Goal: Transaction & Acquisition: Book appointment/travel/reservation

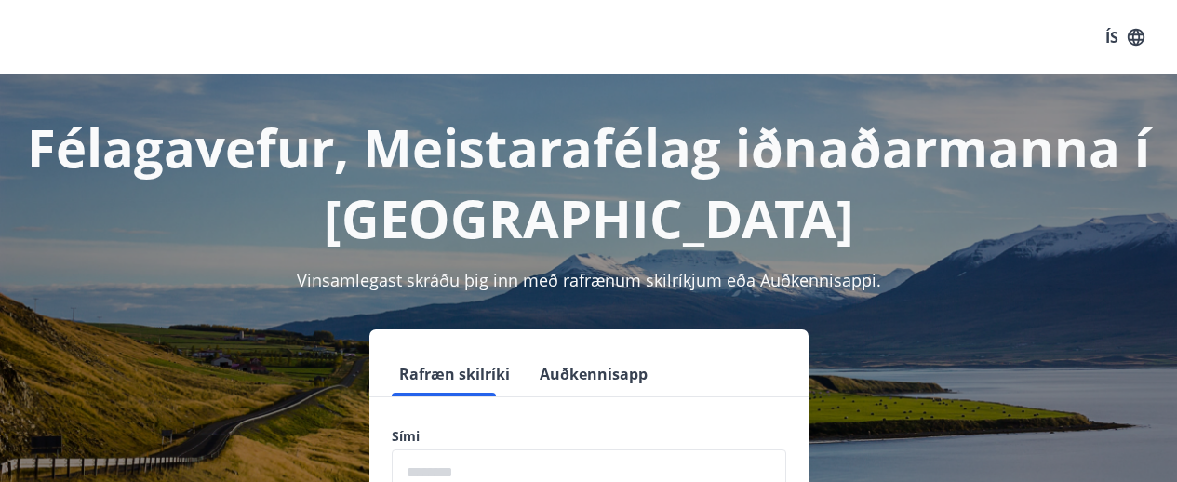
scroll to position [220, 0]
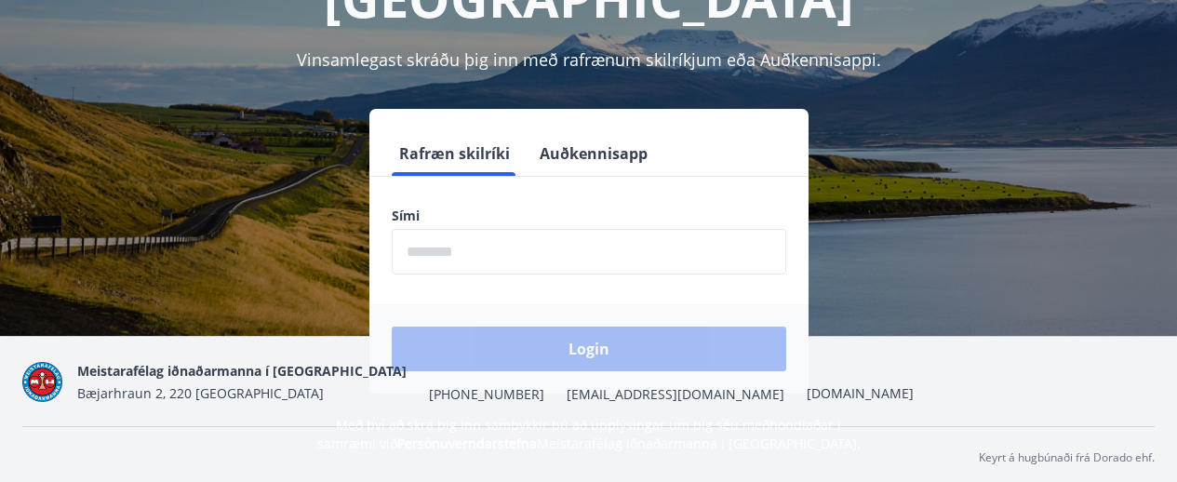
click at [526, 244] on input "phone" at bounding box center [589, 252] width 394 height 46
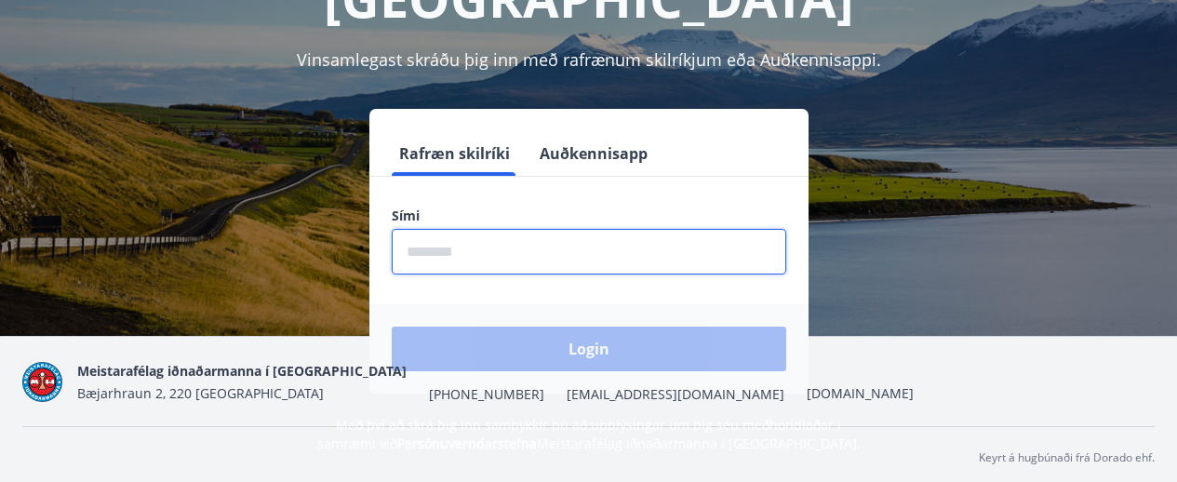
type input "********"
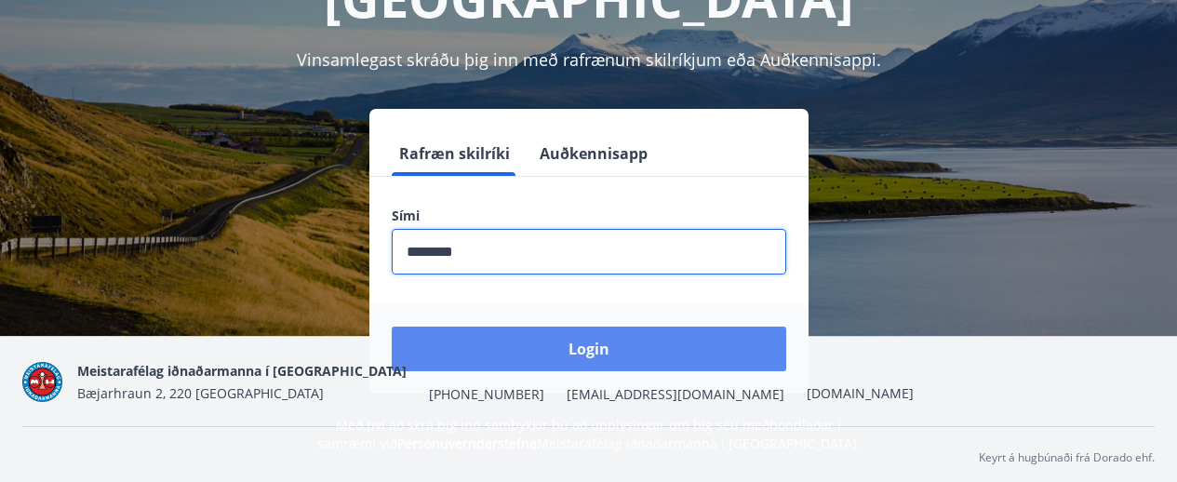
click at [600, 341] on button "Login" at bounding box center [589, 348] width 394 height 45
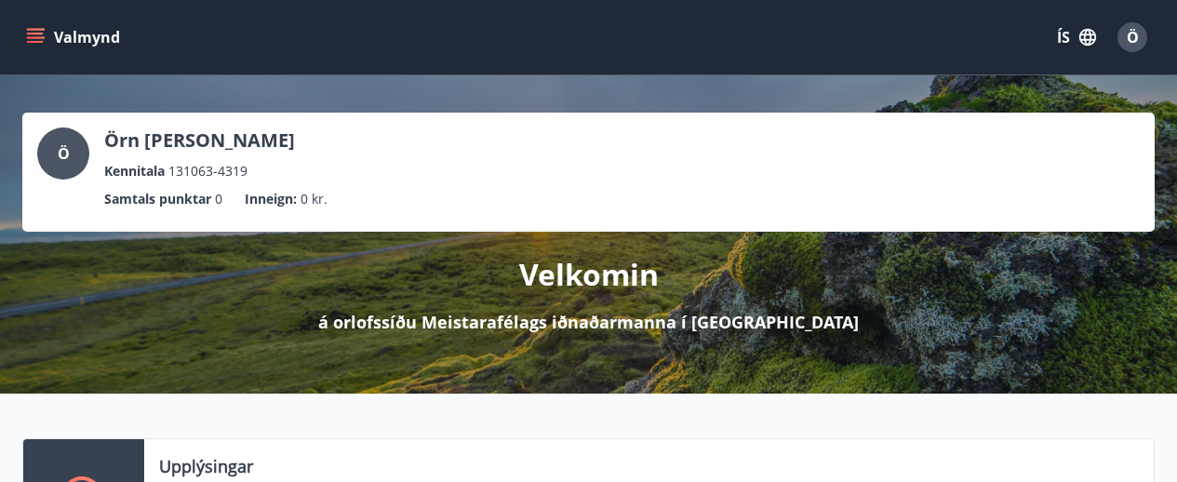
click at [35, 39] on icon "menu" at bounding box center [35, 37] width 19 height 19
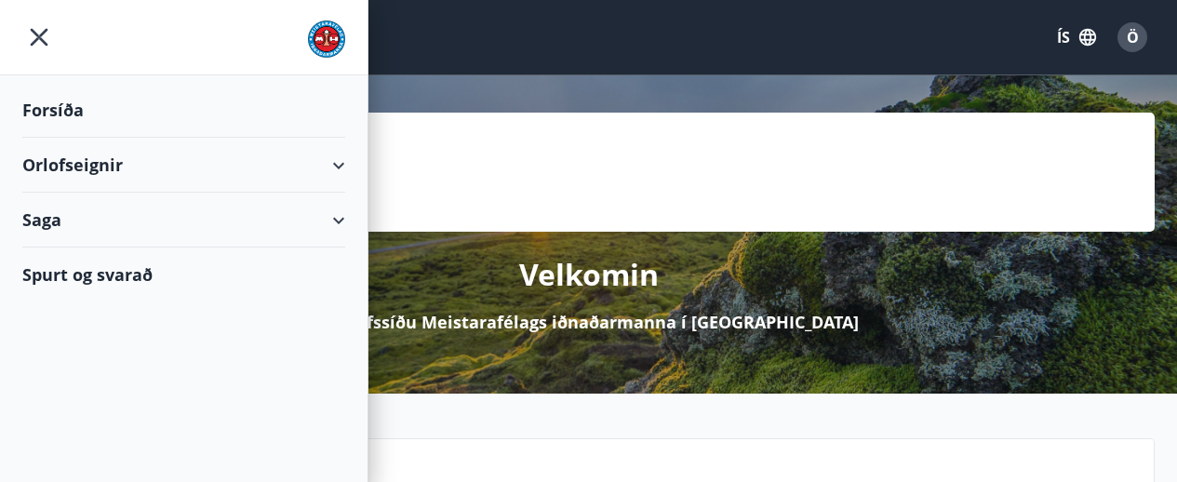
click at [326, 159] on div "Orlofseignir" at bounding box center [183, 165] width 323 height 55
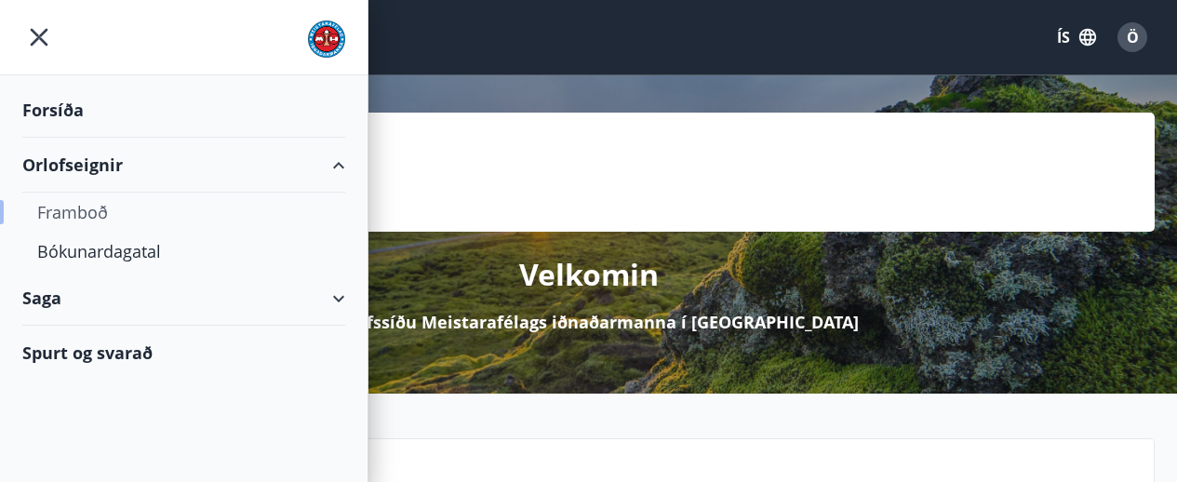
click at [74, 211] on div "Framboð" at bounding box center [183, 212] width 293 height 39
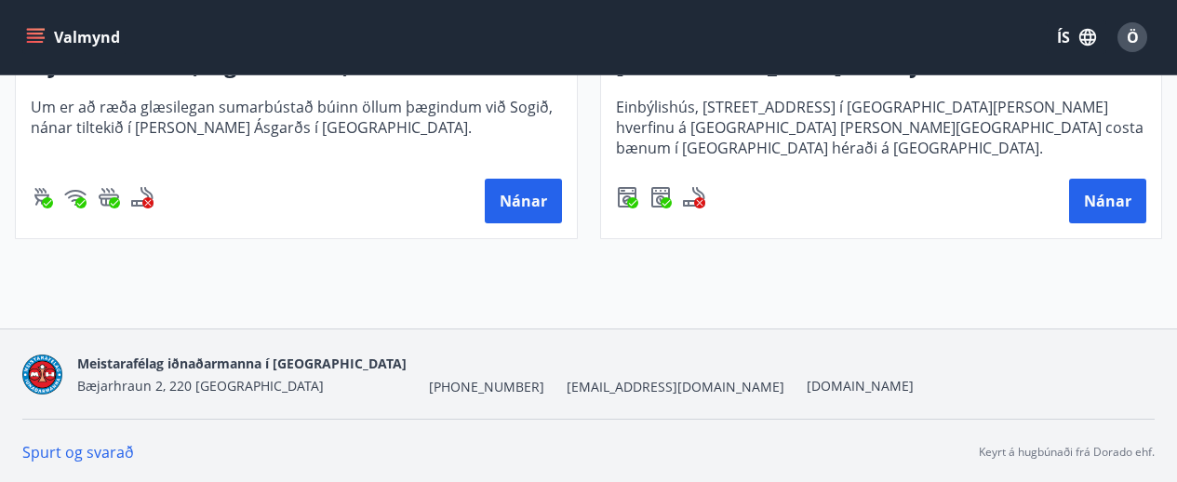
scroll to position [658, 0]
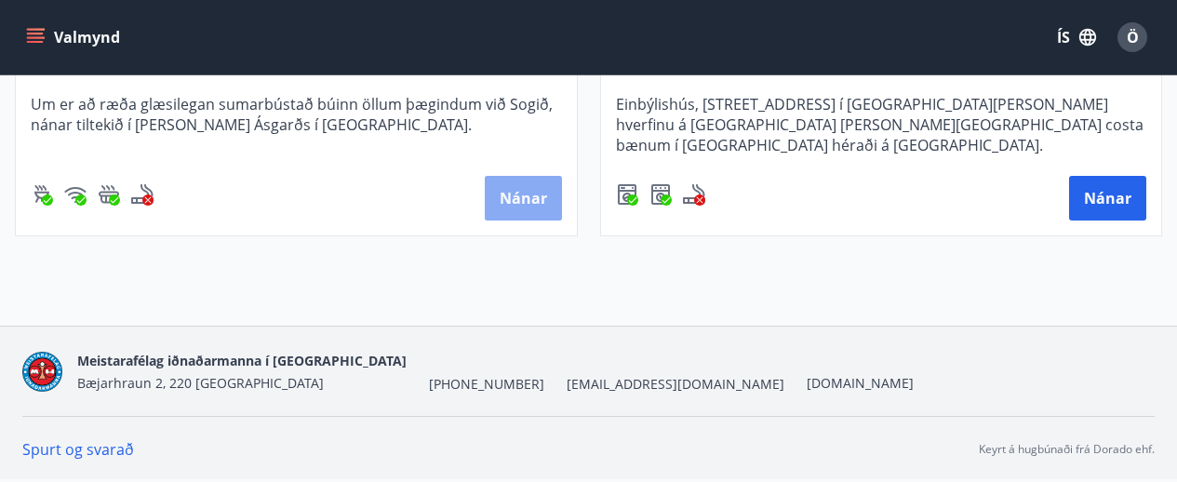
click at [518, 196] on button "Nánar" at bounding box center [523, 198] width 77 height 45
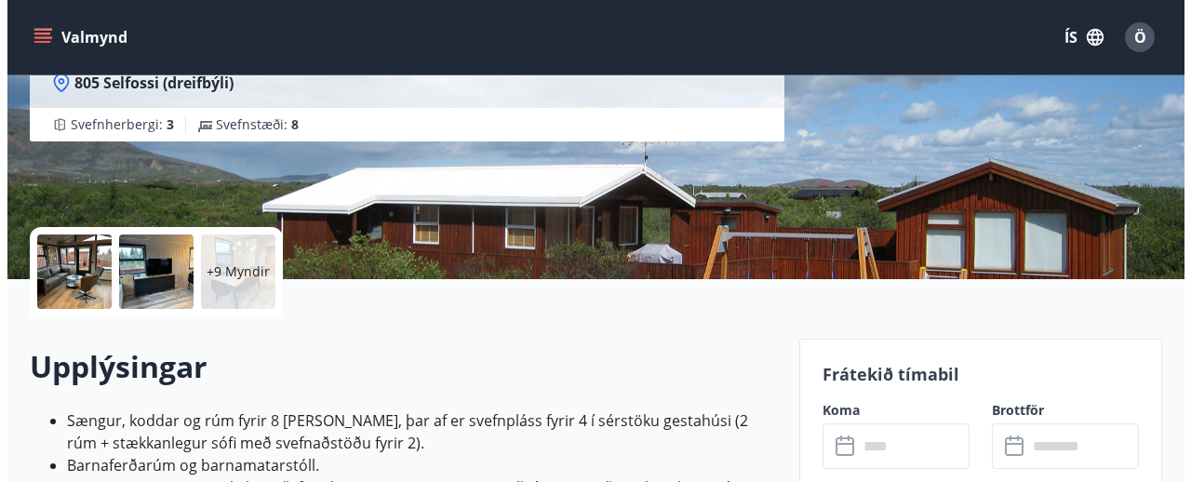
scroll to position [558, 0]
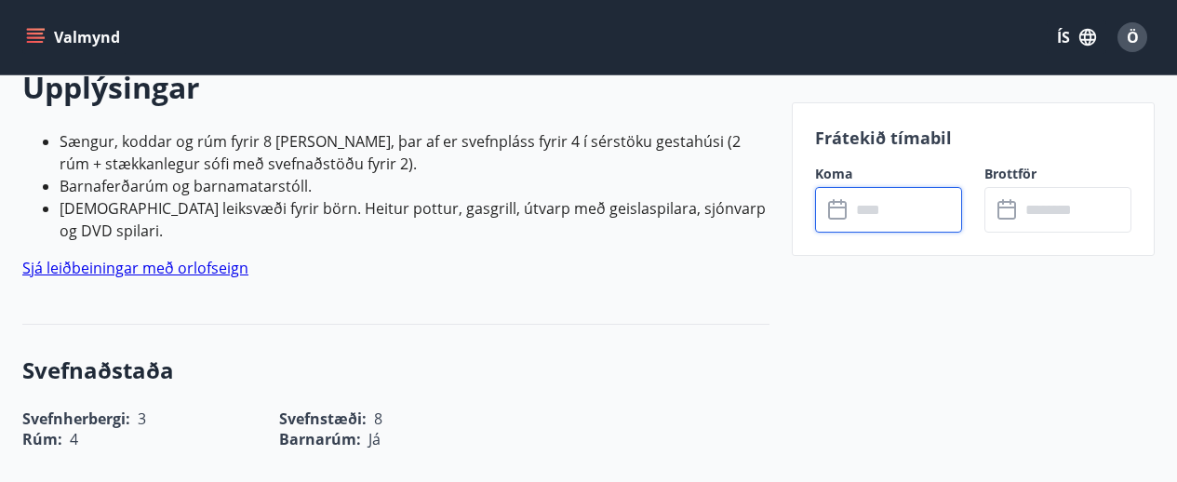
click at [884, 216] on input "text" at bounding box center [906, 210] width 112 height 46
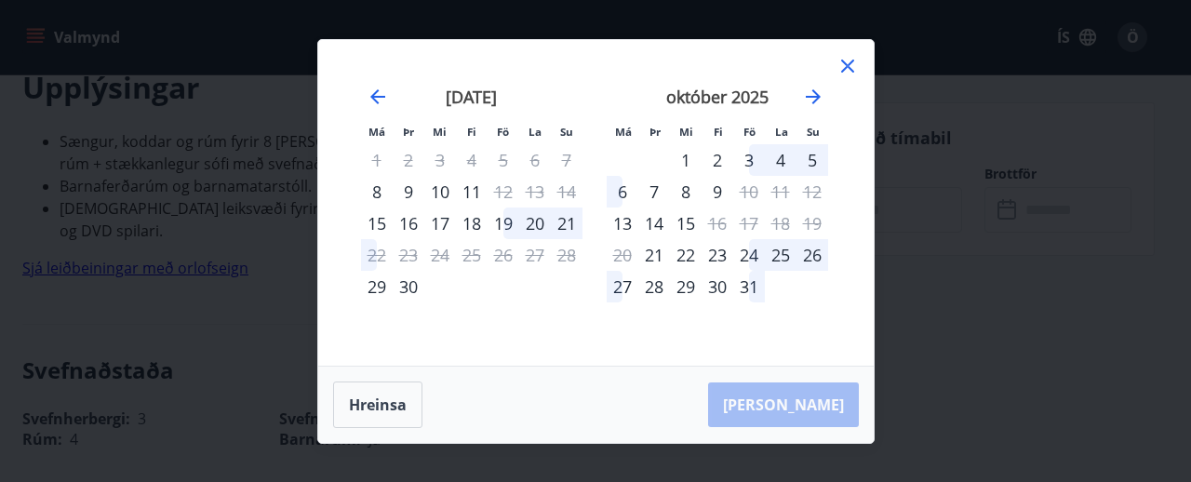
click at [752, 254] on div "24" at bounding box center [749, 255] width 32 height 32
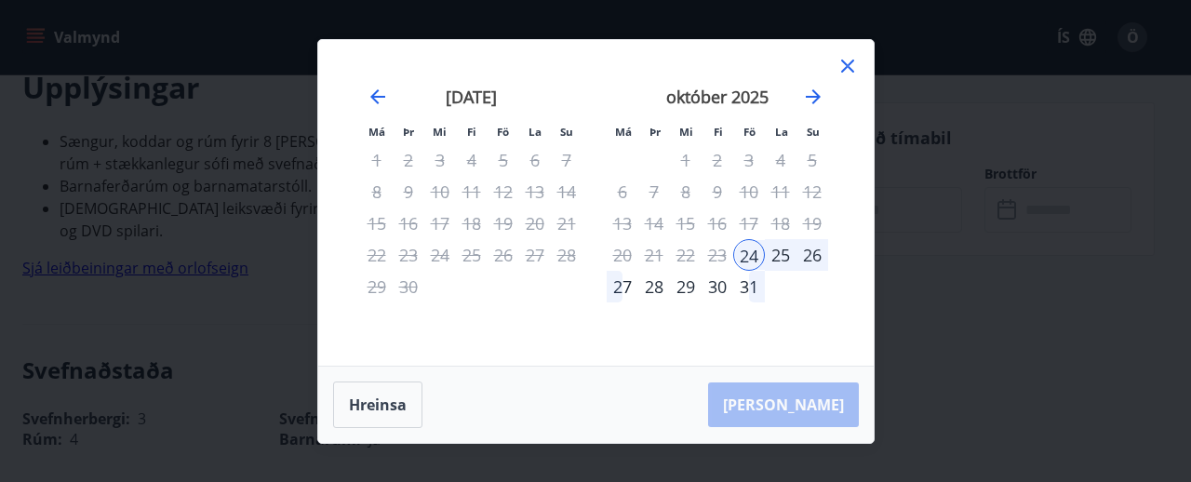
click at [659, 281] on div "28" at bounding box center [654, 287] width 32 height 32
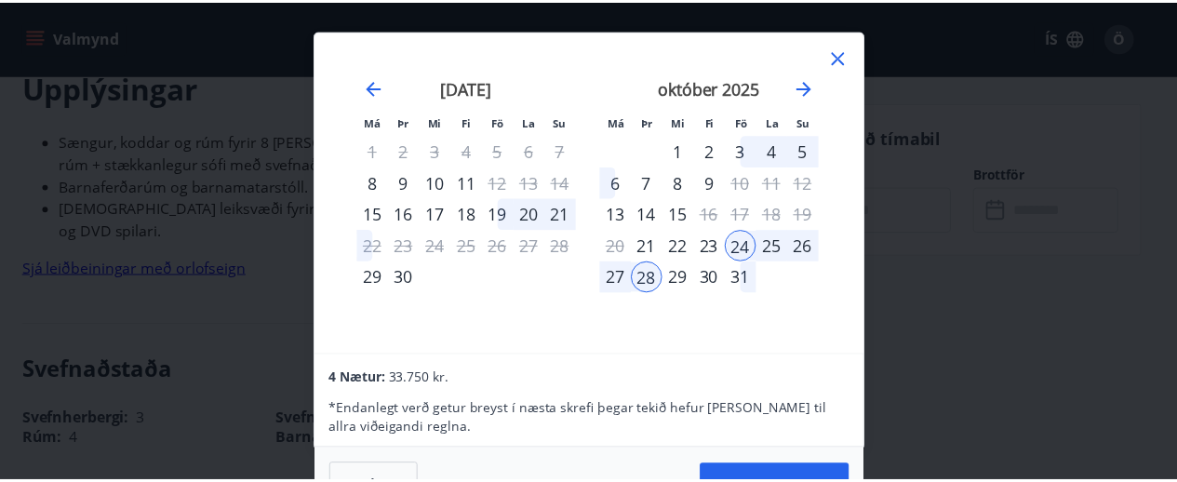
scroll to position [2, 0]
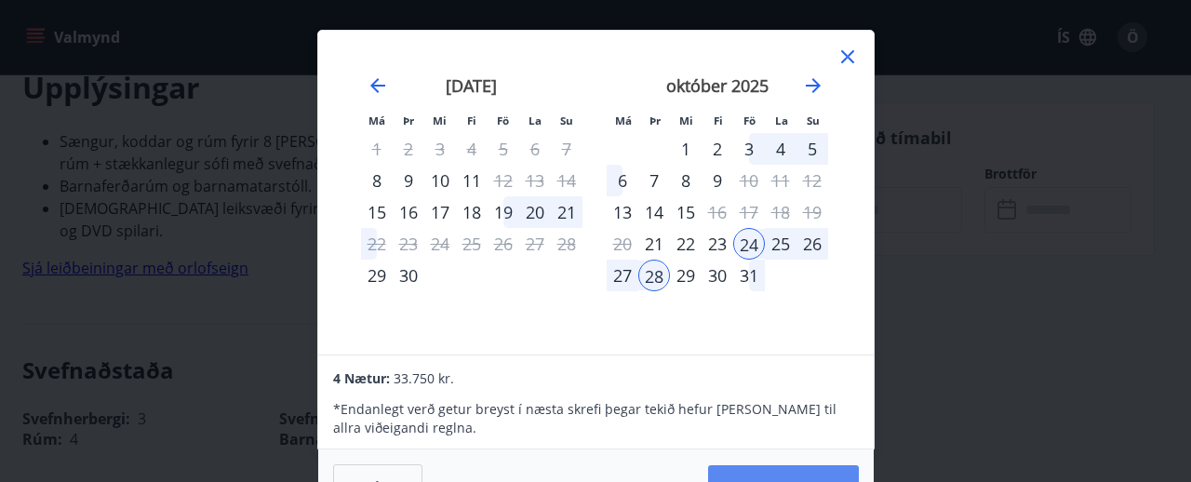
click at [814, 467] on button "[PERSON_NAME]" at bounding box center [783, 487] width 151 height 45
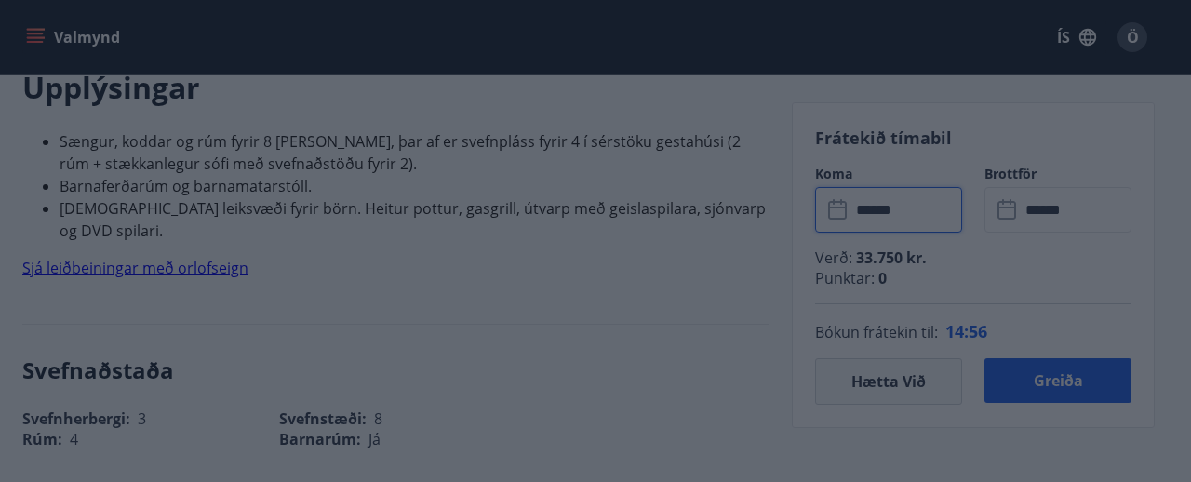
type input "******"
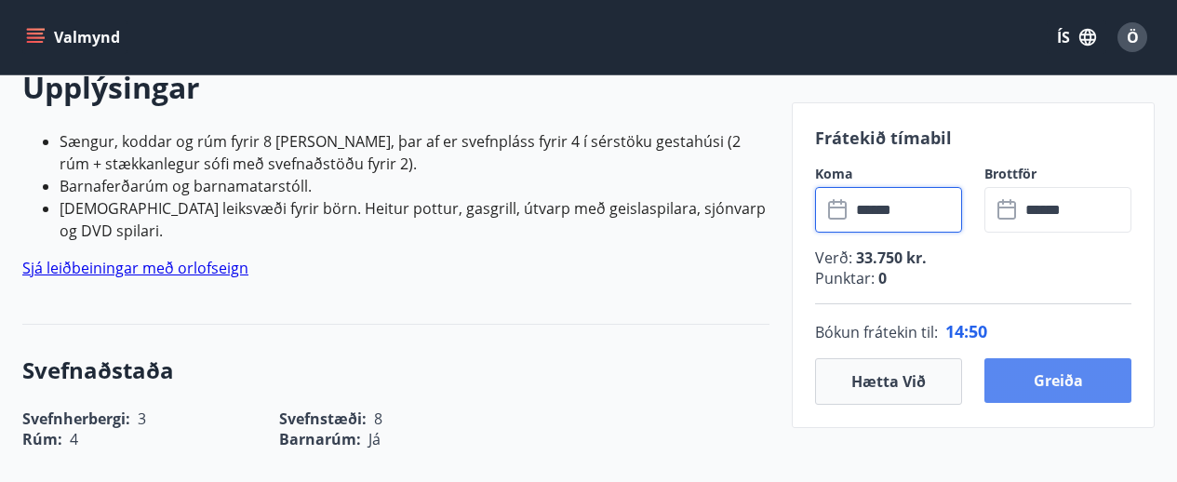
click at [1067, 378] on button "Greiða" at bounding box center [1057, 380] width 147 height 45
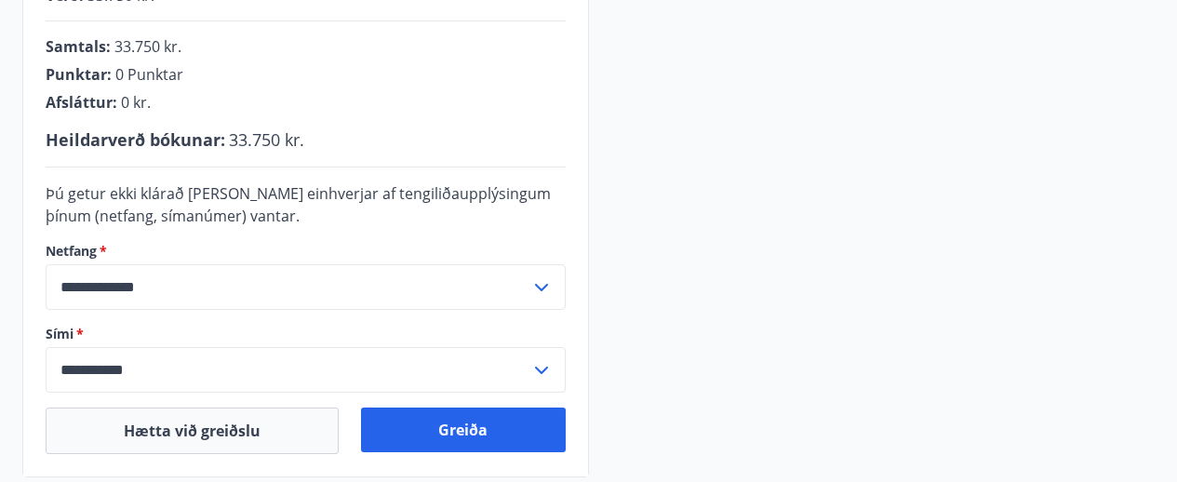
scroll to position [558, 0]
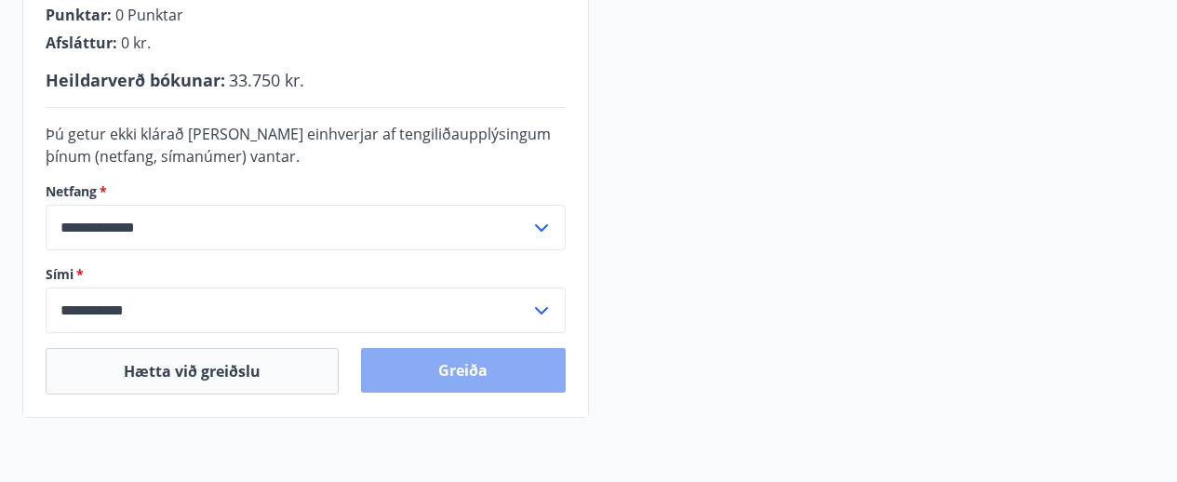
click at [456, 371] on button "Greiða" at bounding box center [463, 370] width 204 height 45
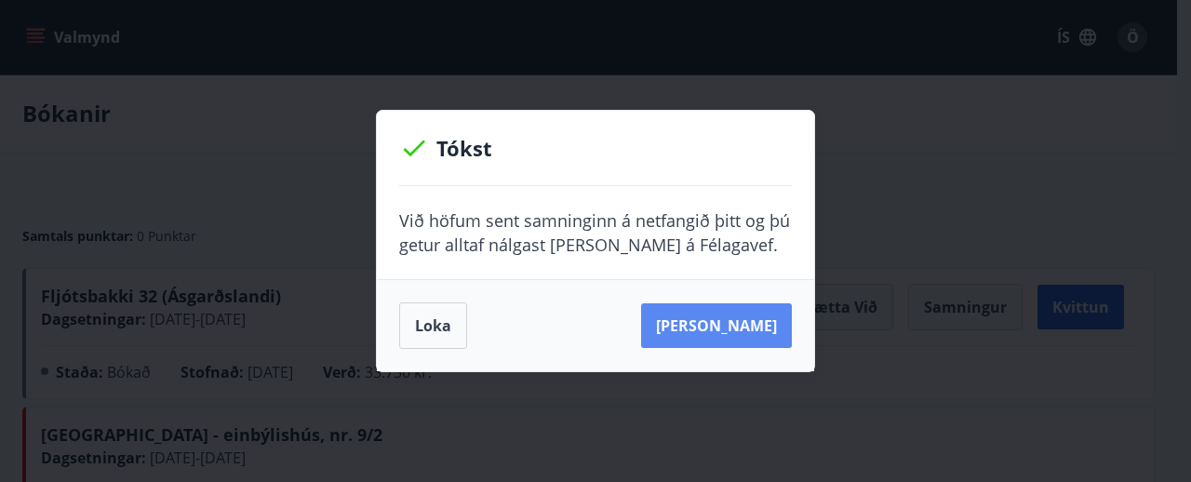
click at [725, 322] on button "Sjá samning" at bounding box center [716, 325] width 151 height 45
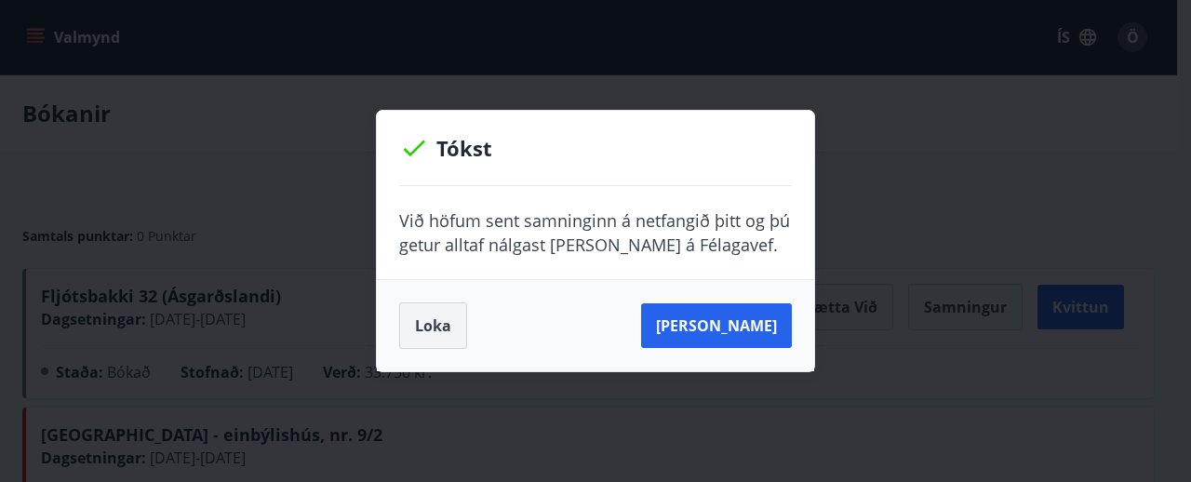
click at [437, 327] on button "Loka" at bounding box center [433, 325] width 68 height 47
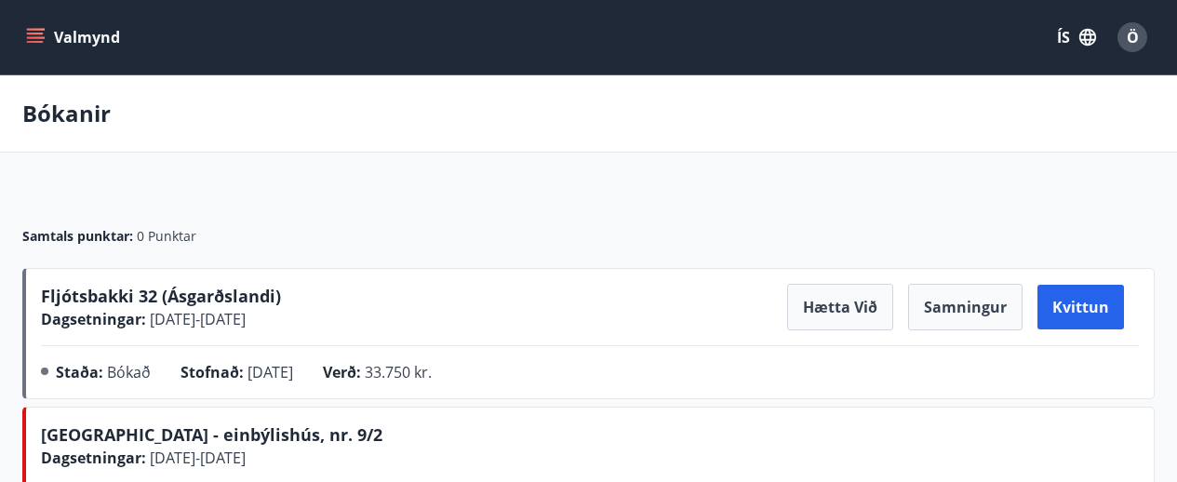
click at [38, 37] on icon "menu" at bounding box center [37, 37] width 20 height 2
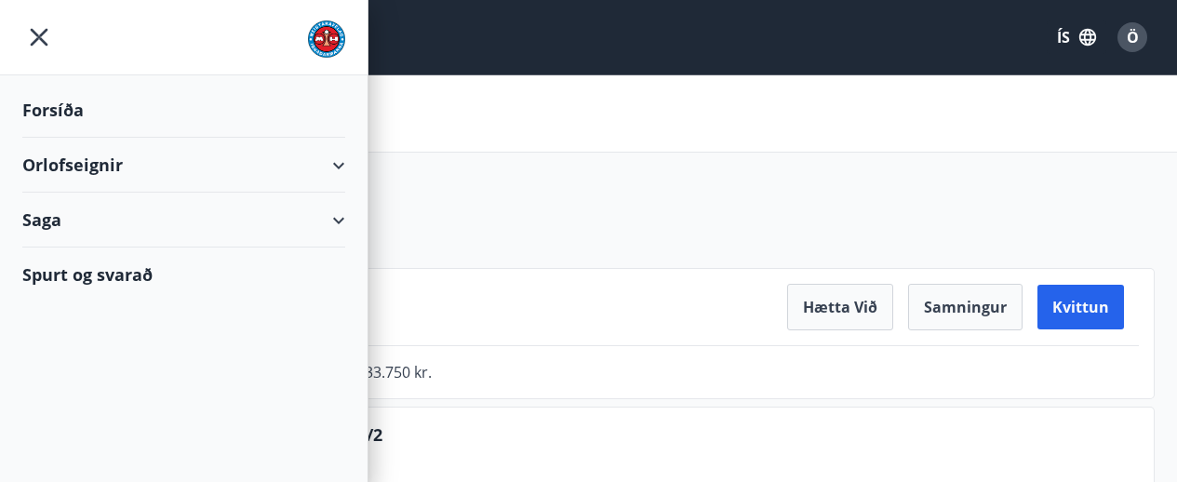
click at [1123, 39] on div "Ö" at bounding box center [1132, 37] width 30 height 30
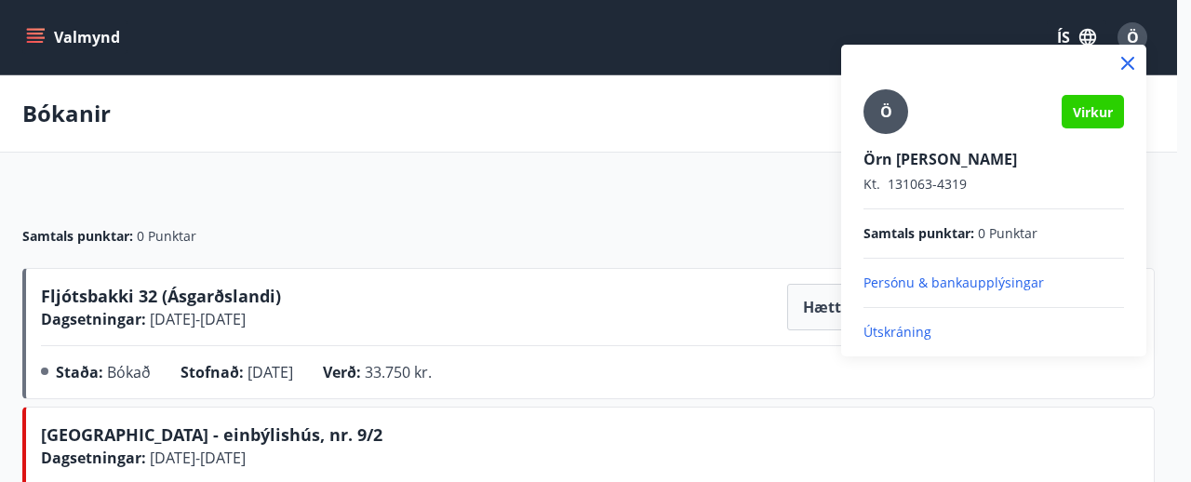
click at [893, 334] on p "Útskráning" at bounding box center [993, 332] width 260 height 19
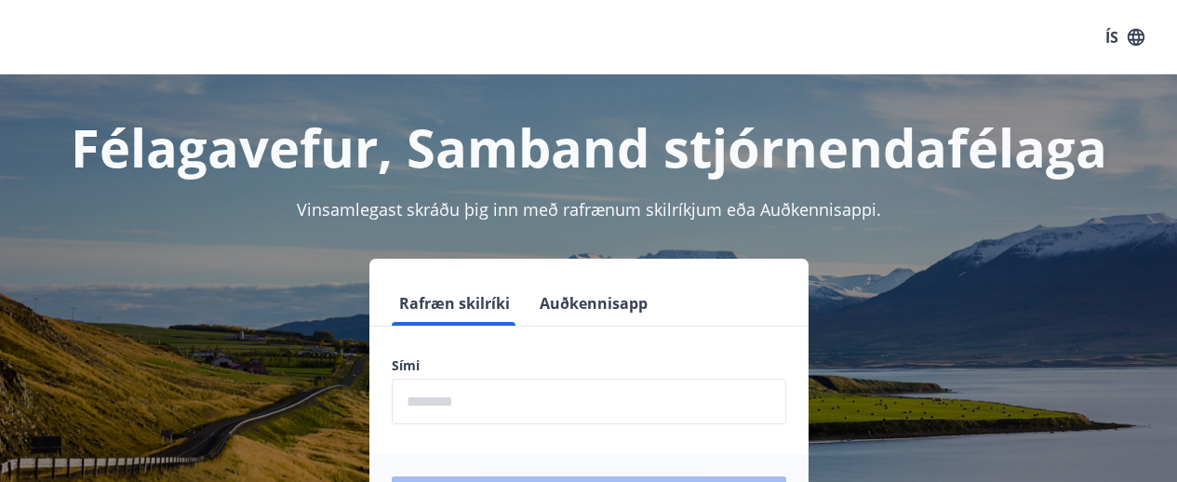
click at [526, 407] on input "phone" at bounding box center [589, 402] width 394 height 46
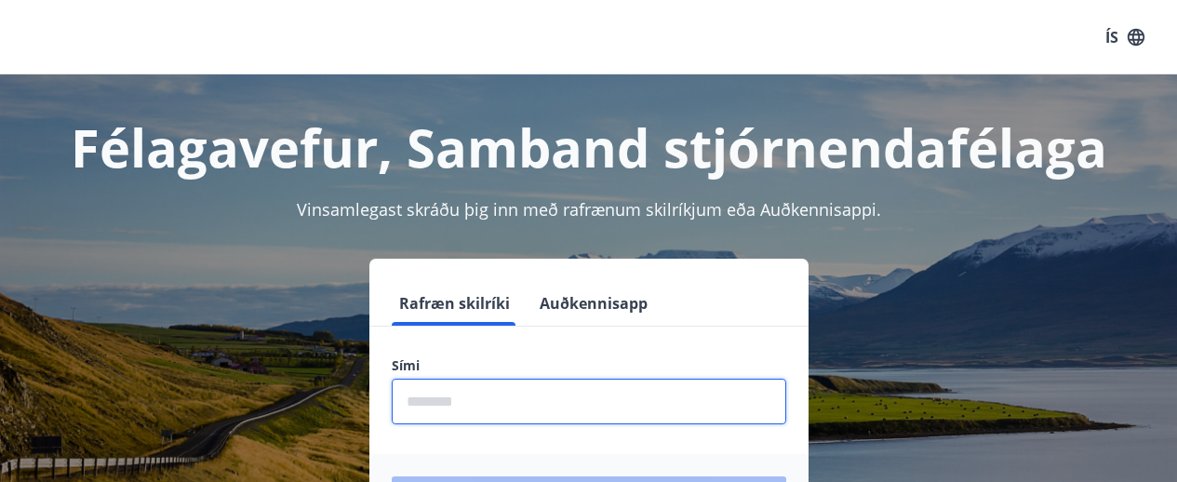
type input "********"
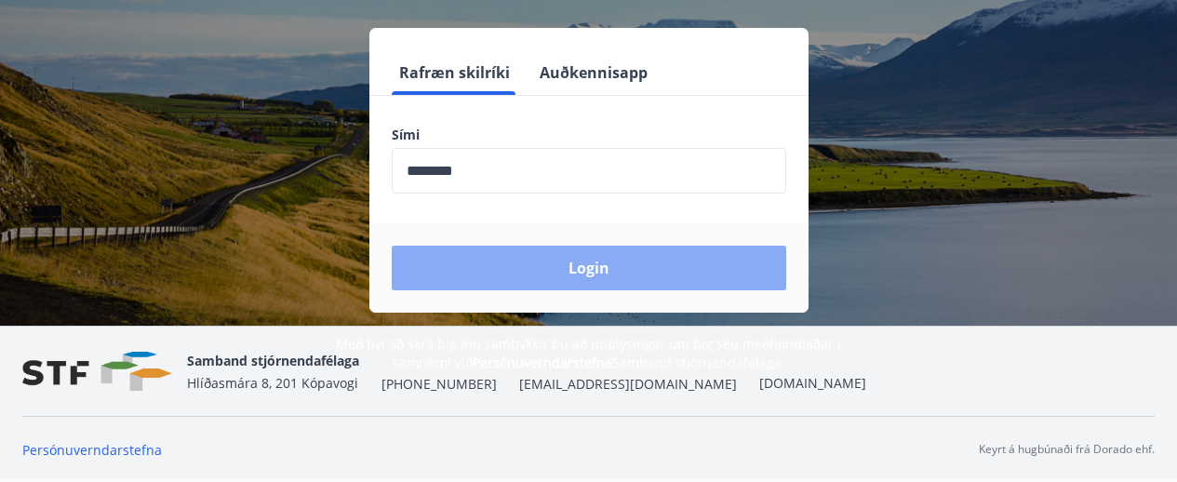
click at [595, 266] on button "Login" at bounding box center [589, 268] width 394 height 45
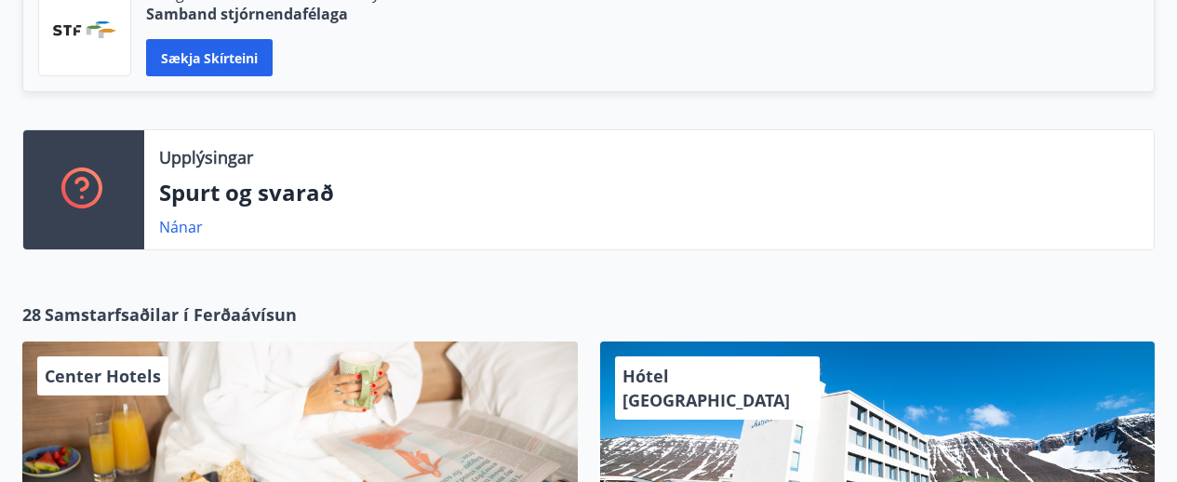
scroll to position [279, 0]
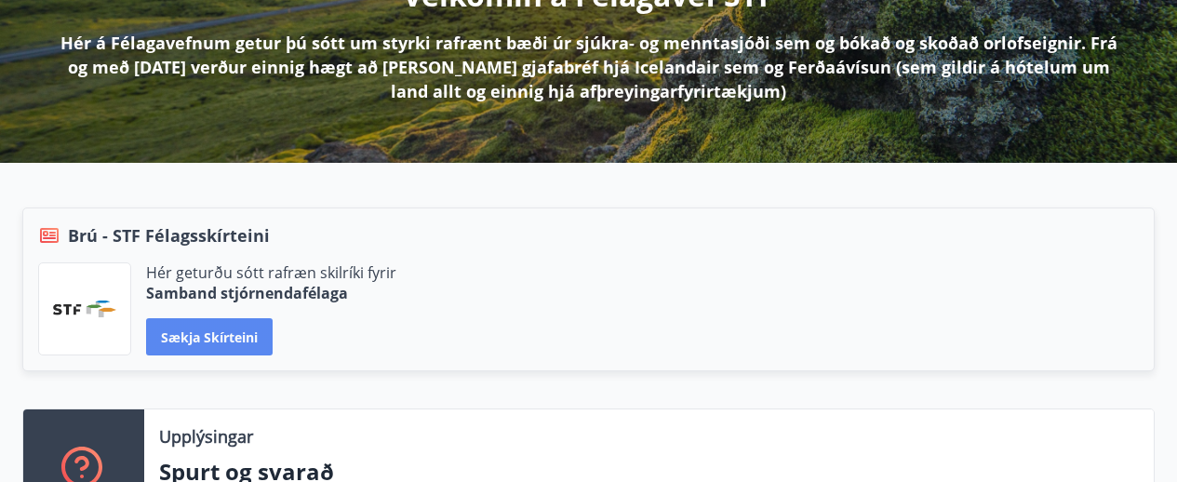
click at [206, 330] on button "Sækja skírteini" at bounding box center [209, 336] width 126 height 37
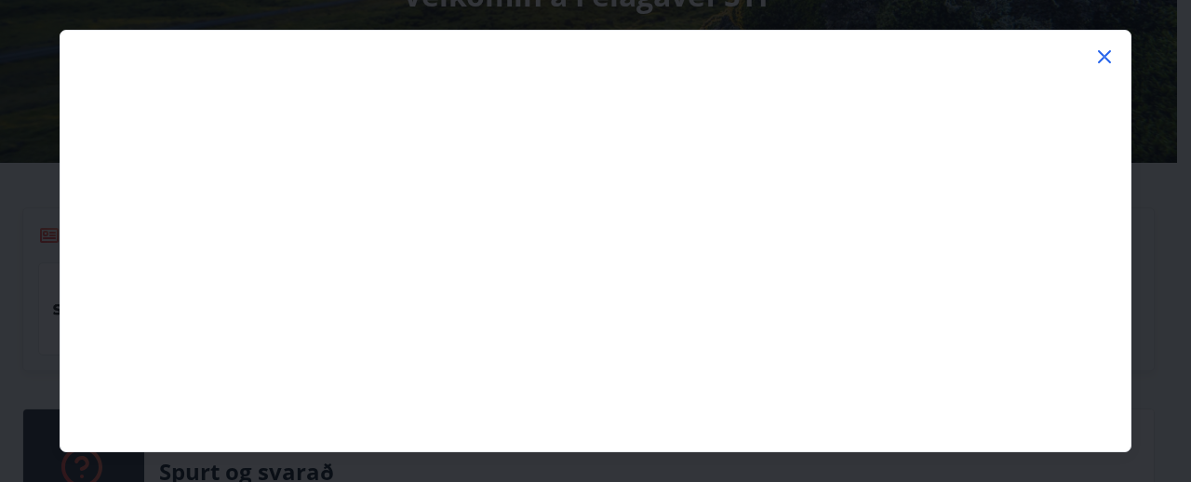
click at [1098, 55] on icon at bounding box center [1104, 57] width 22 height 22
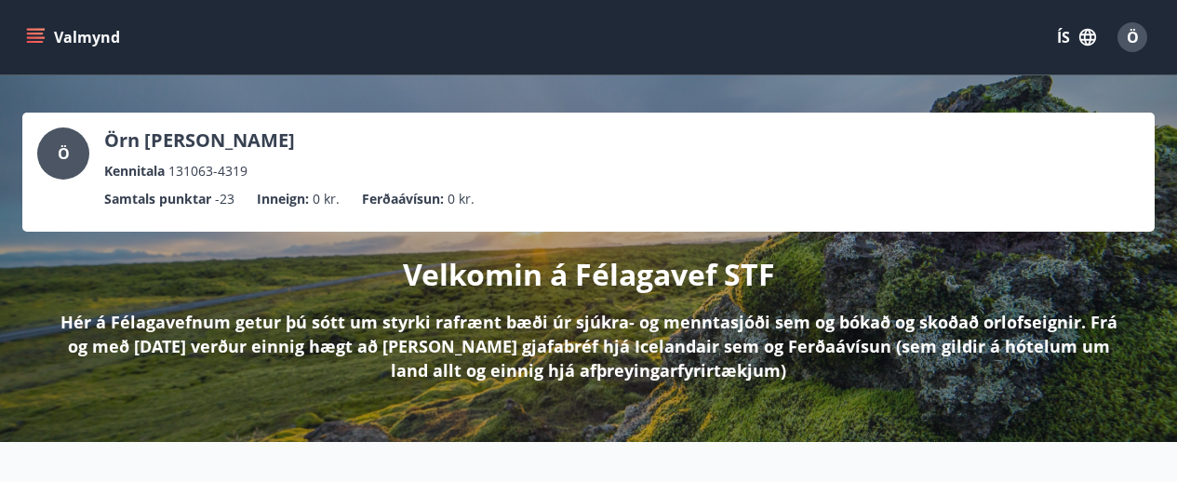
scroll to position [0, 0]
click at [37, 31] on icon "menu" at bounding box center [35, 37] width 19 height 19
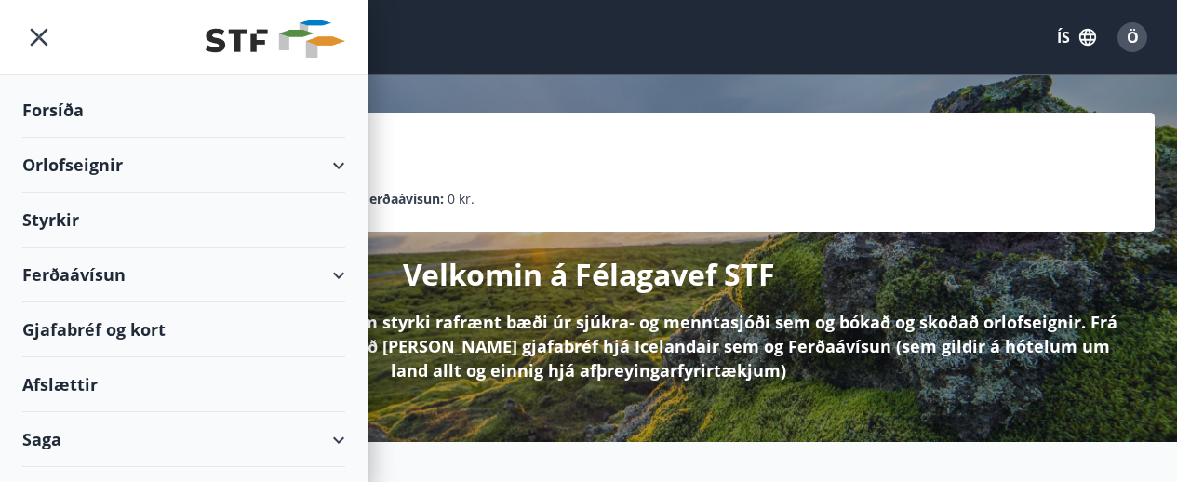
click at [324, 169] on div "Orlofseignir" at bounding box center [183, 165] width 323 height 55
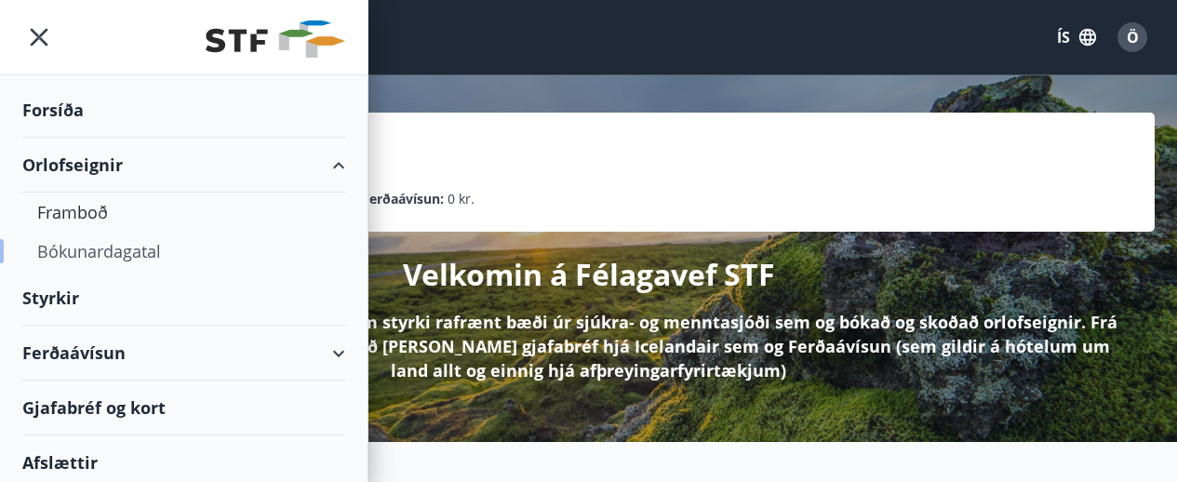
click at [100, 251] on div "Bókunardagatal" at bounding box center [183, 251] width 293 height 39
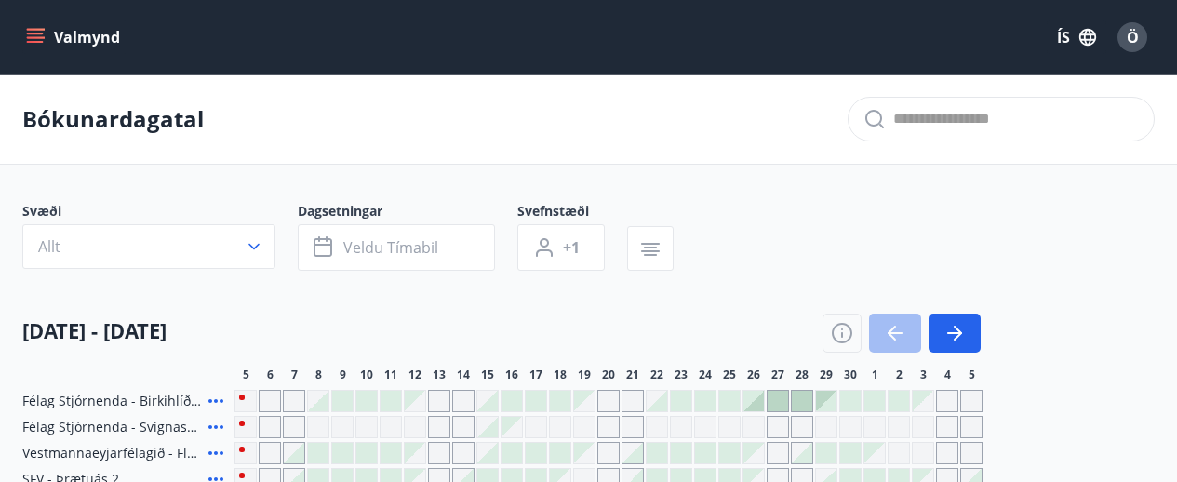
scroll to position [279, 0]
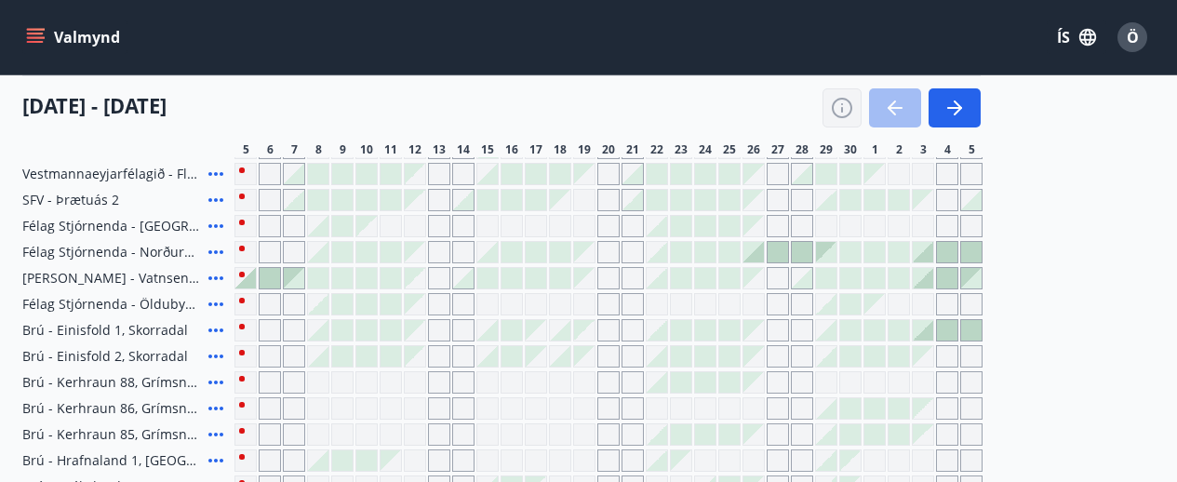
click at [842, 105] on icon "button" at bounding box center [842, 108] width 22 height 22
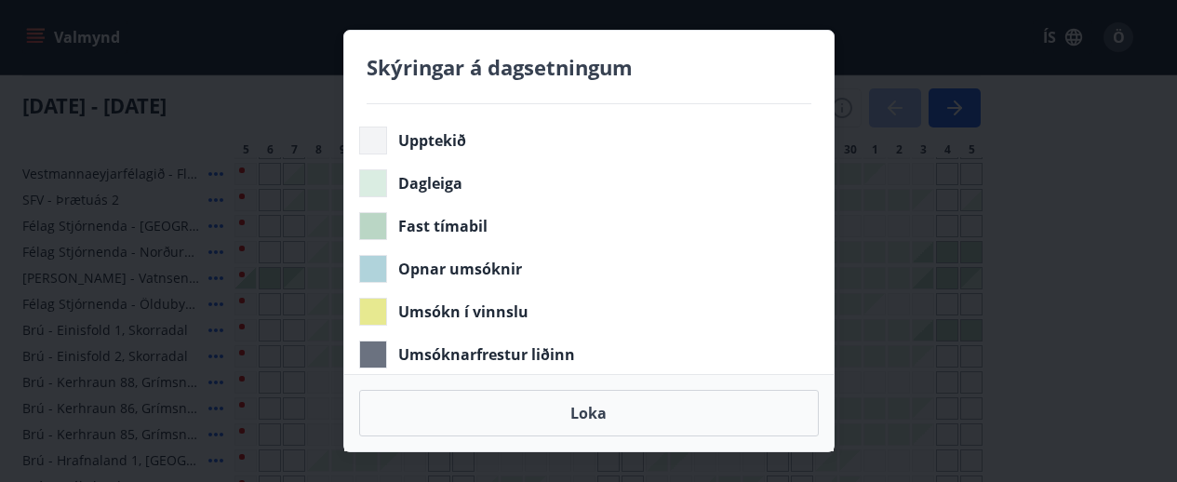
scroll to position [864, 0]
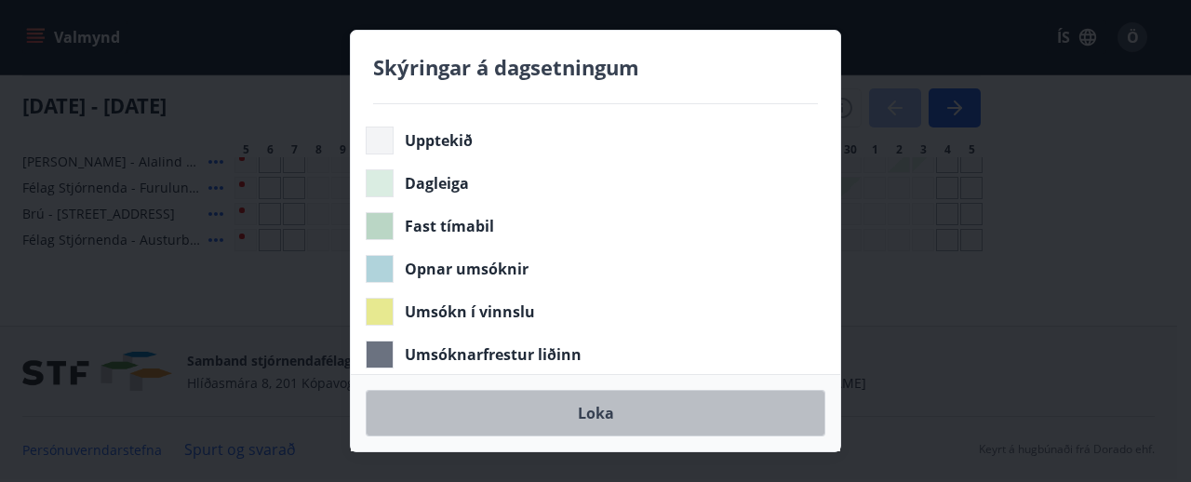
drag, startPoint x: 603, startPoint y: 414, endPoint x: 590, endPoint y: 407, distance: 14.6
click at [603, 413] on button "Loka" at bounding box center [595, 413] width 459 height 47
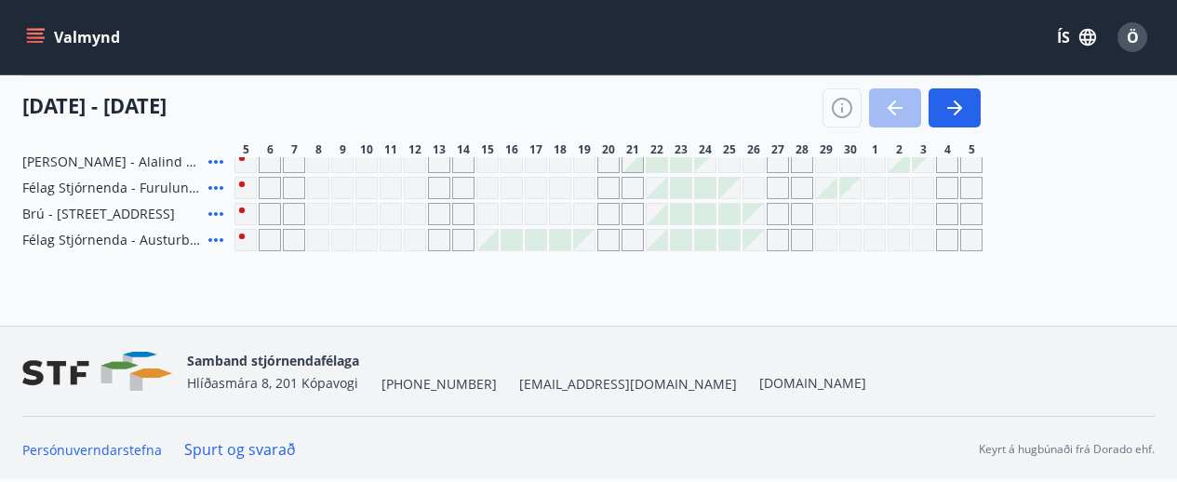
click at [590, 407] on div "Samband stjórnendafélaga Hlíðasmára 8, 201 Kópavogi +354 553-5040 stf@stf.is ww…" at bounding box center [588, 370] width 1132 height 89
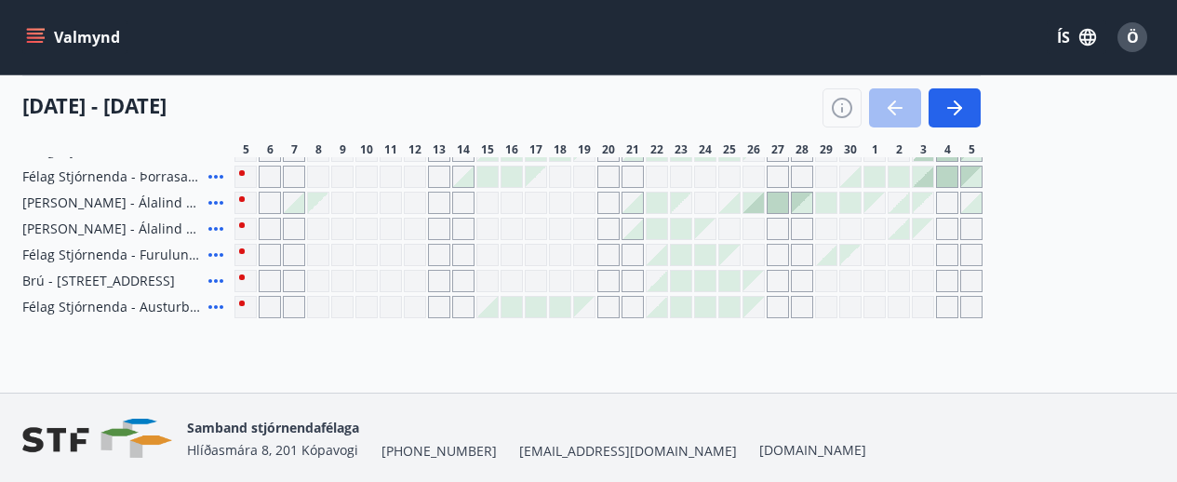
scroll to position [585, 0]
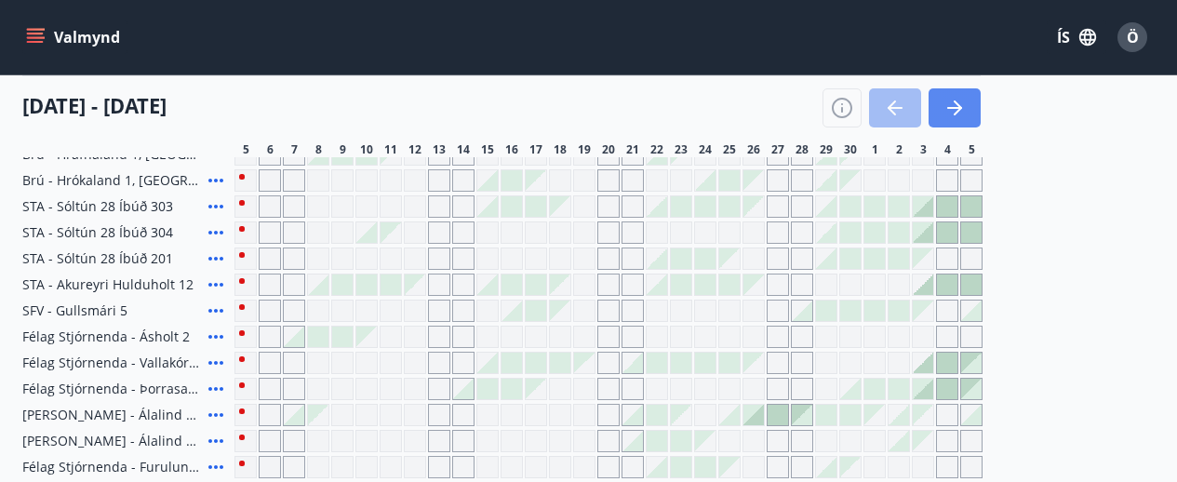
click at [964, 95] on button "button" at bounding box center [954, 107] width 52 height 39
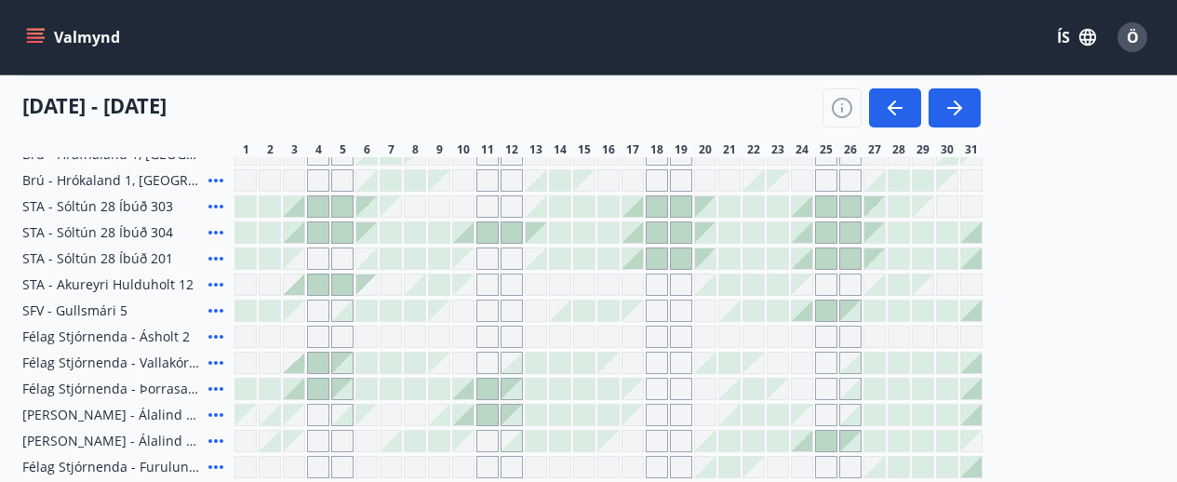
scroll to position [306, 0]
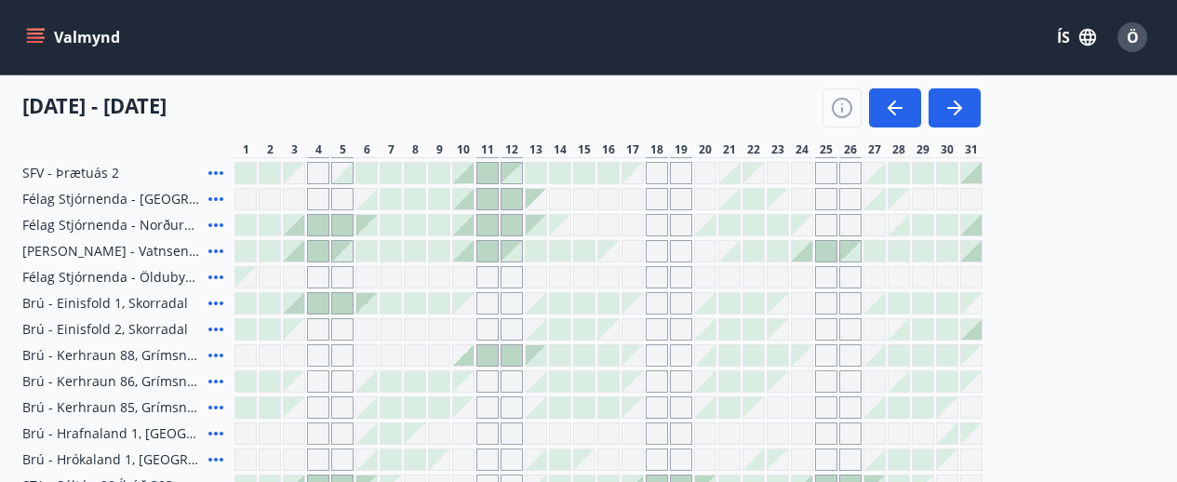
click at [34, 33] on icon "menu" at bounding box center [35, 34] width 17 height 2
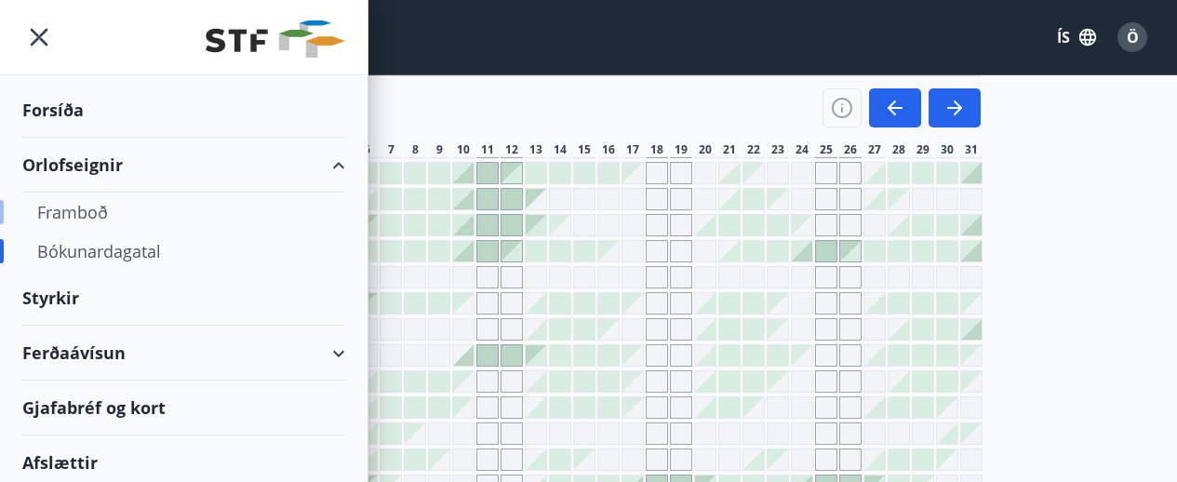
click at [73, 209] on div "Framboð" at bounding box center [183, 212] width 293 height 39
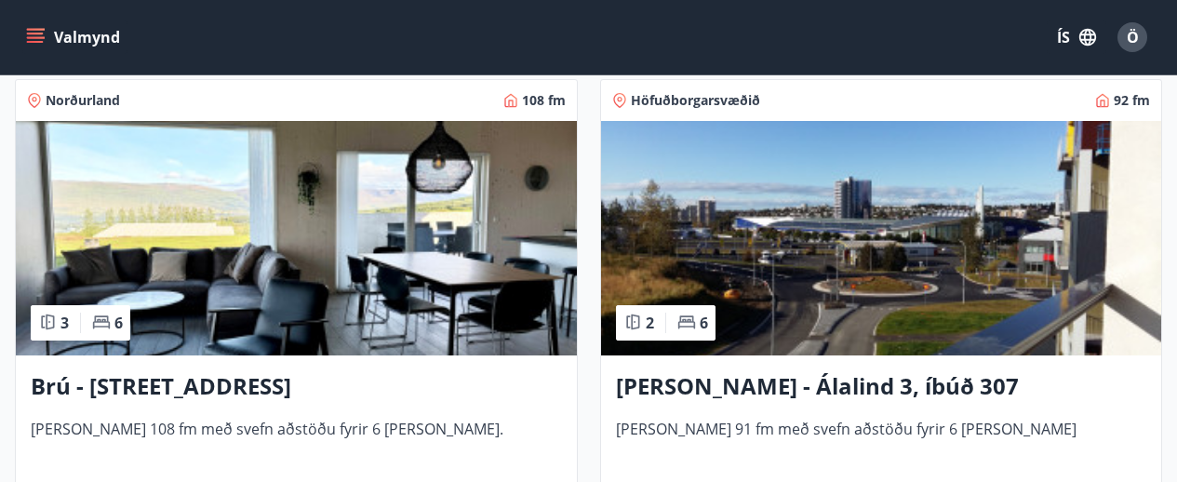
scroll to position [1395, 0]
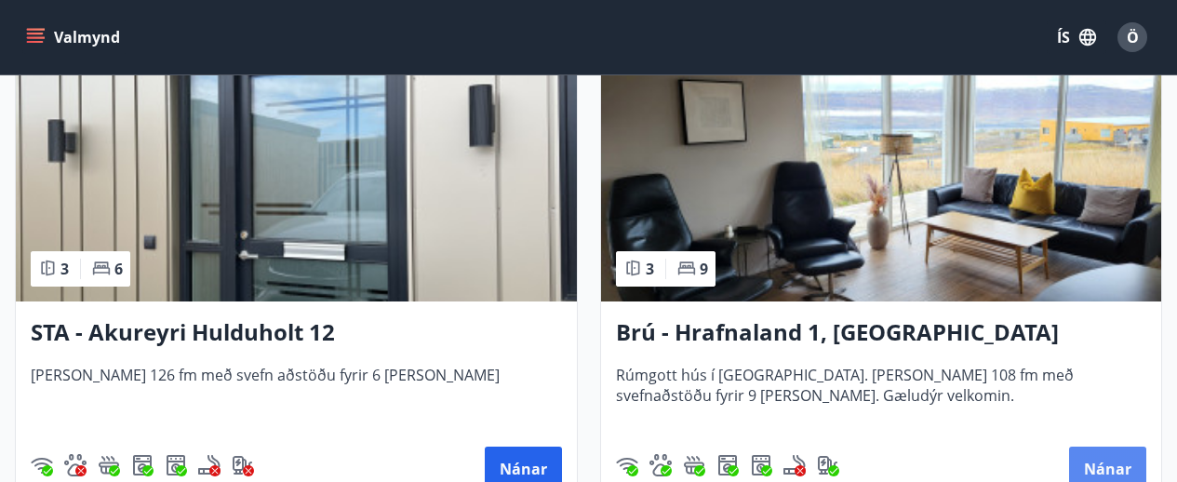
click at [1108, 464] on button "Nánar" at bounding box center [1107, 468] width 77 height 45
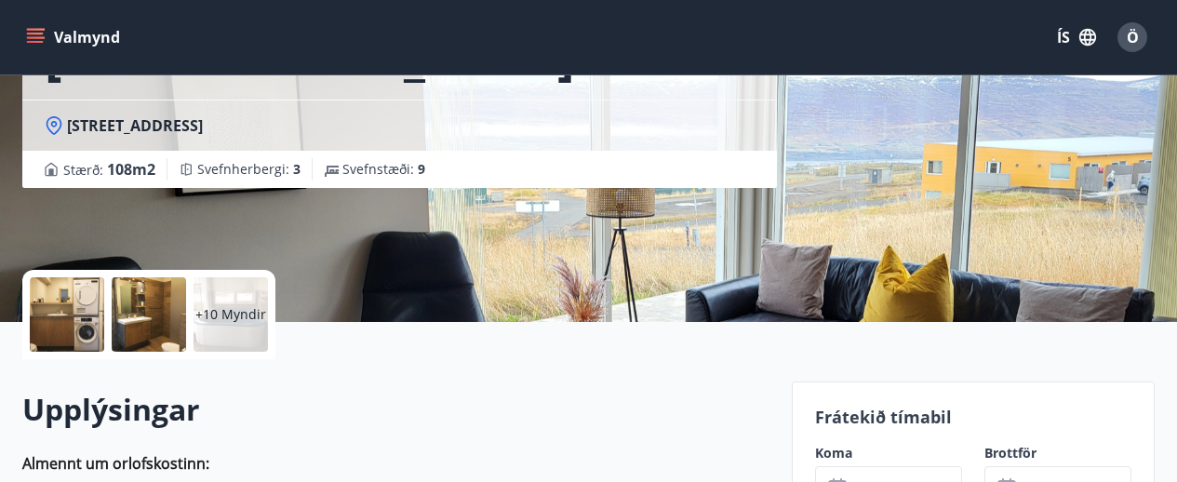
scroll to position [794, 0]
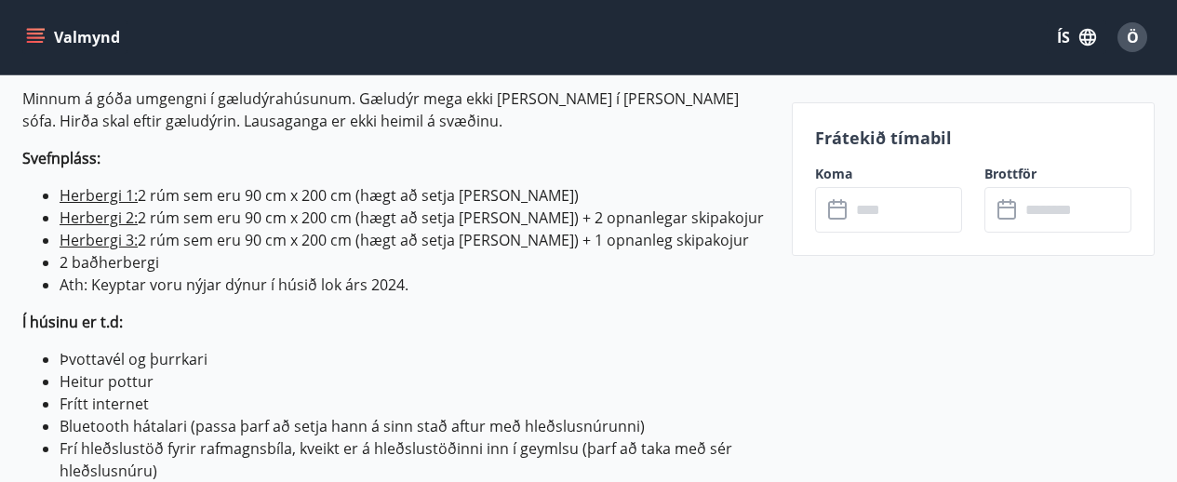
click at [889, 212] on input "text" at bounding box center [906, 210] width 112 height 46
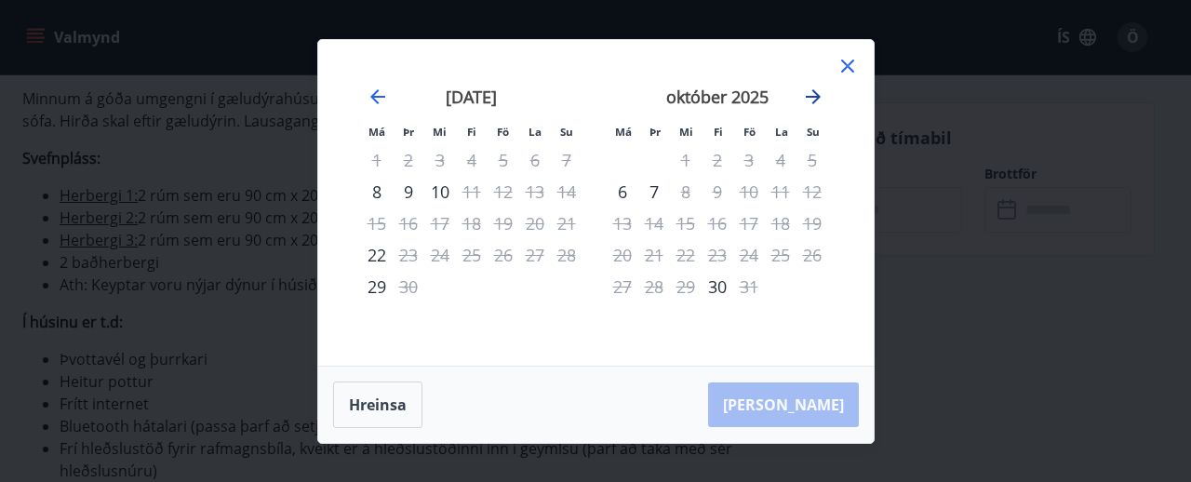
click at [818, 98] on icon "Move forward to switch to the next month." at bounding box center [812, 96] width 15 height 15
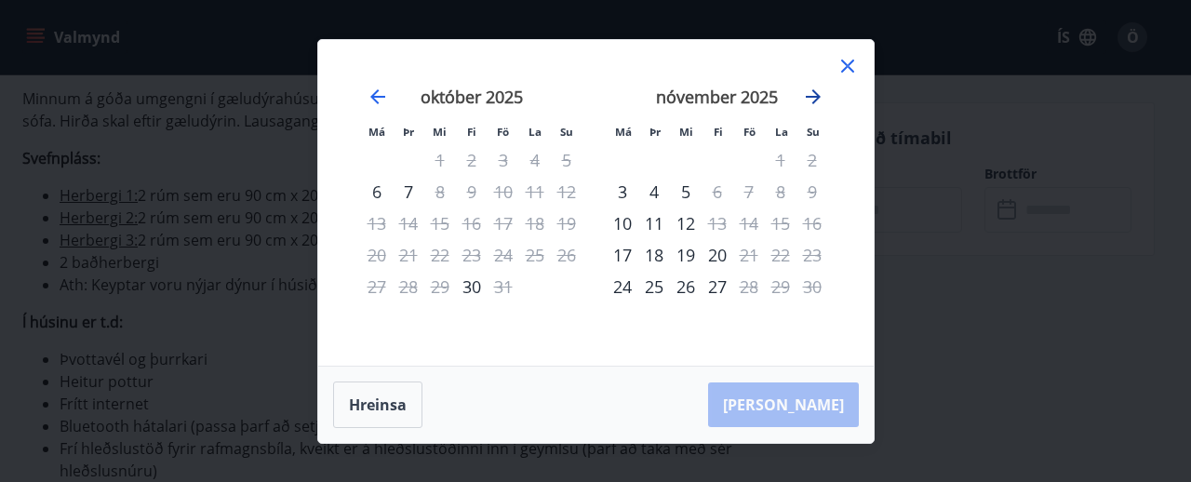
click at [817, 98] on icon "Move forward to switch to the next month." at bounding box center [812, 96] width 15 height 15
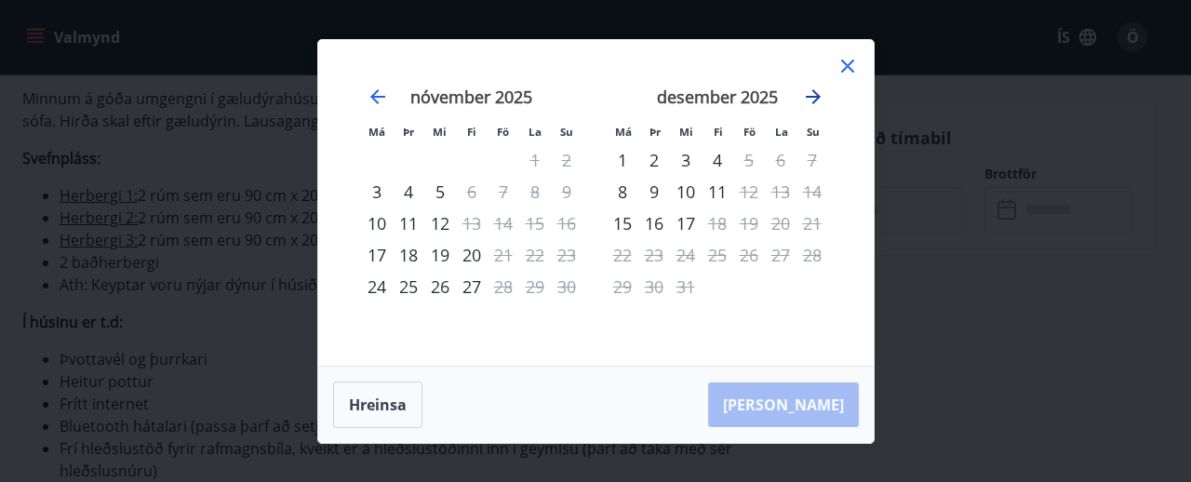
click at [817, 97] on icon "Move forward to switch to the next month." at bounding box center [812, 96] width 15 height 15
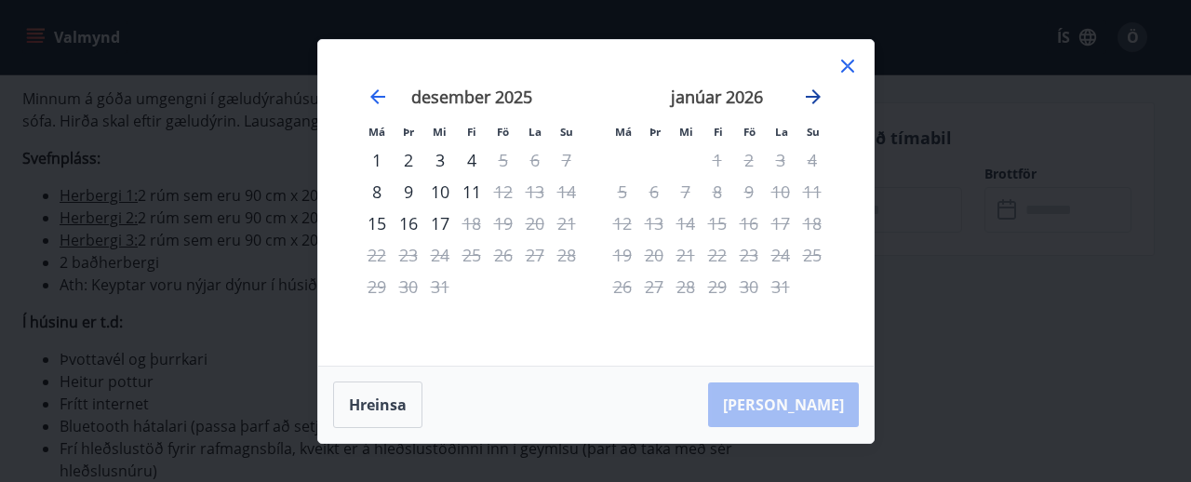
click at [817, 97] on icon "Move forward to switch to the next month." at bounding box center [812, 96] width 15 height 15
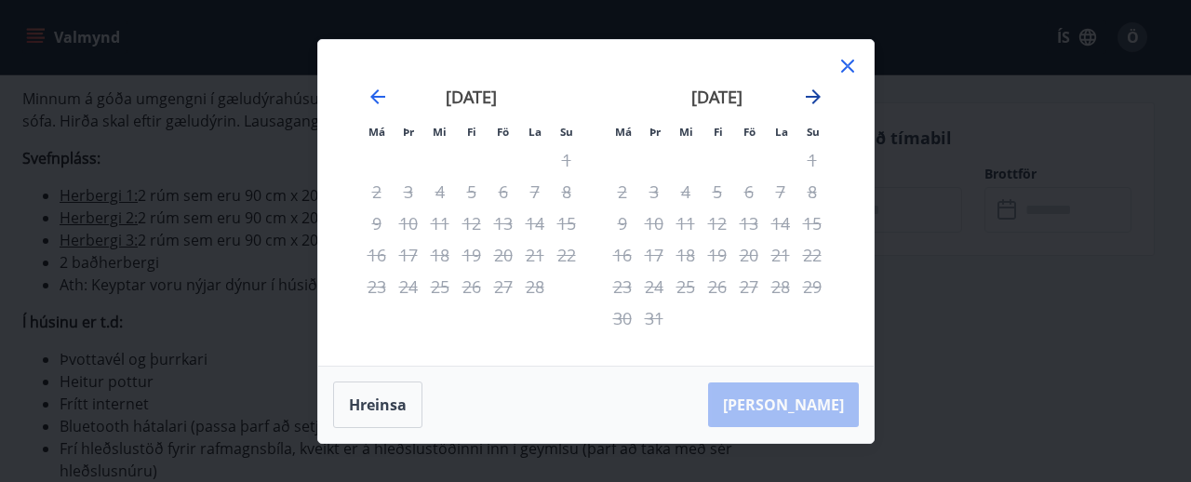
click at [817, 97] on icon "Move forward to switch to the next month." at bounding box center [812, 96] width 15 height 15
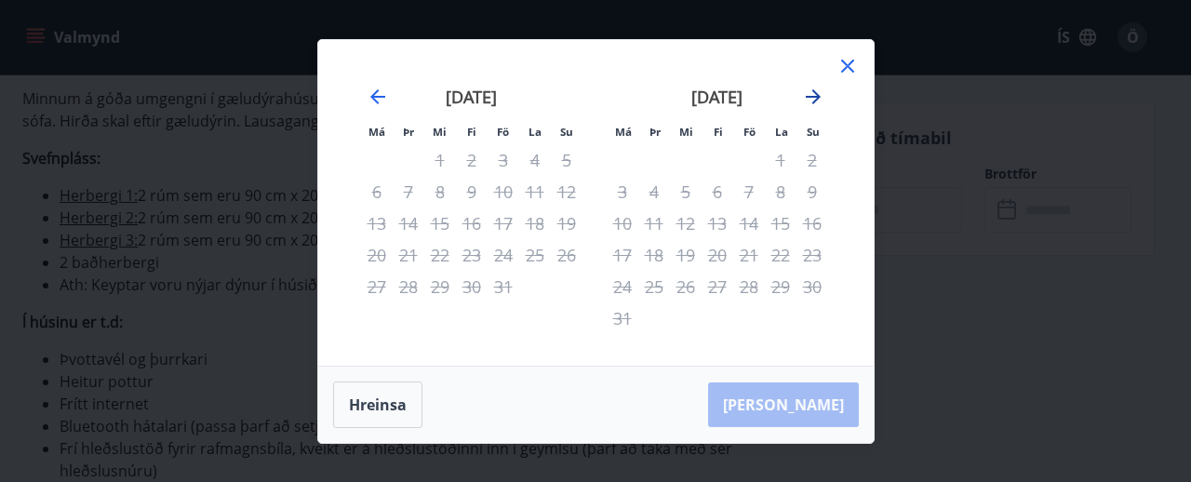
click at [817, 97] on icon "Move forward to switch to the next month." at bounding box center [812, 96] width 15 height 15
click at [844, 64] on icon at bounding box center [847, 66] width 22 height 22
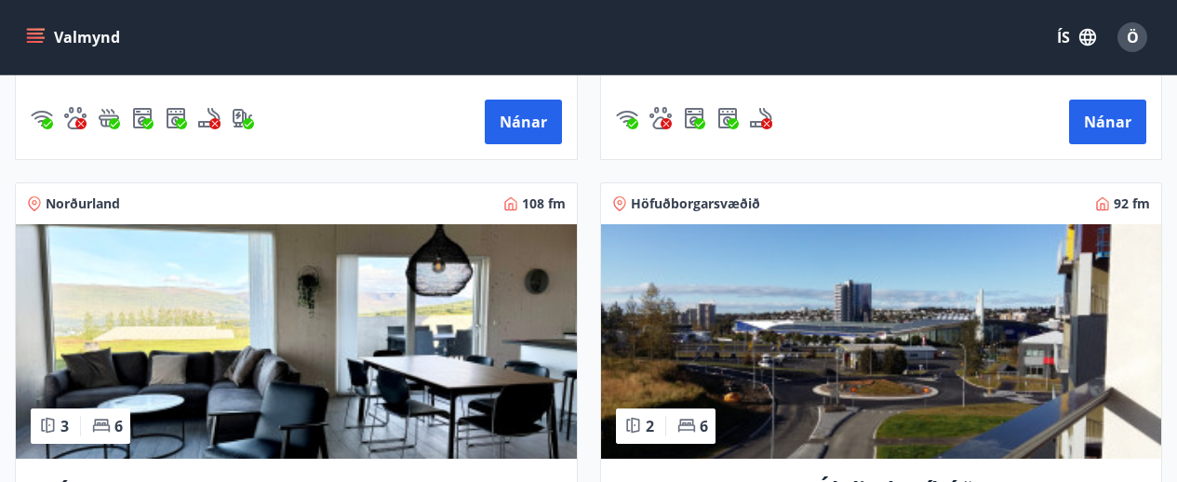
scroll to position [1013, 0]
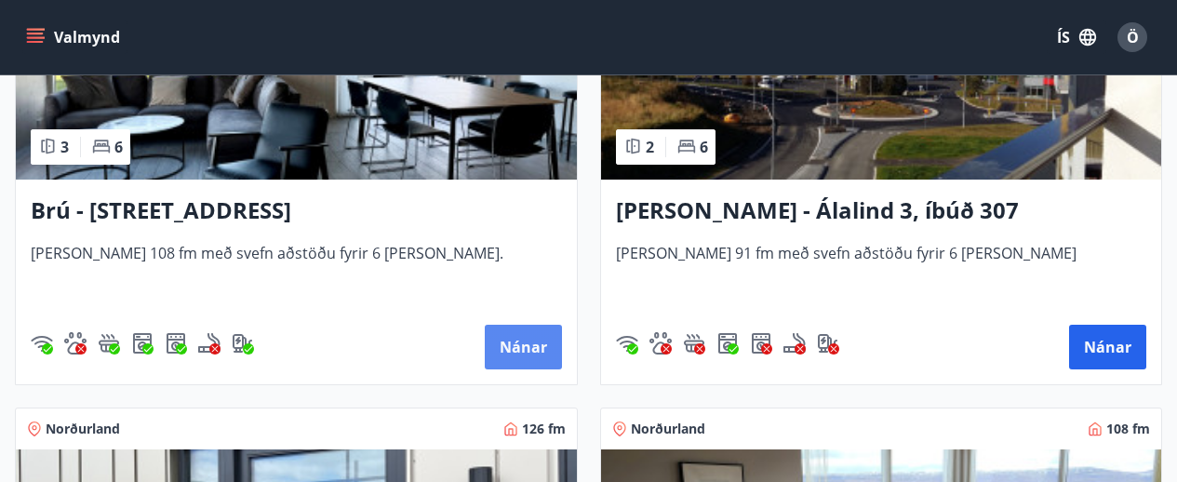
click at [530, 344] on button "Nánar" at bounding box center [523, 347] width 77 height 45
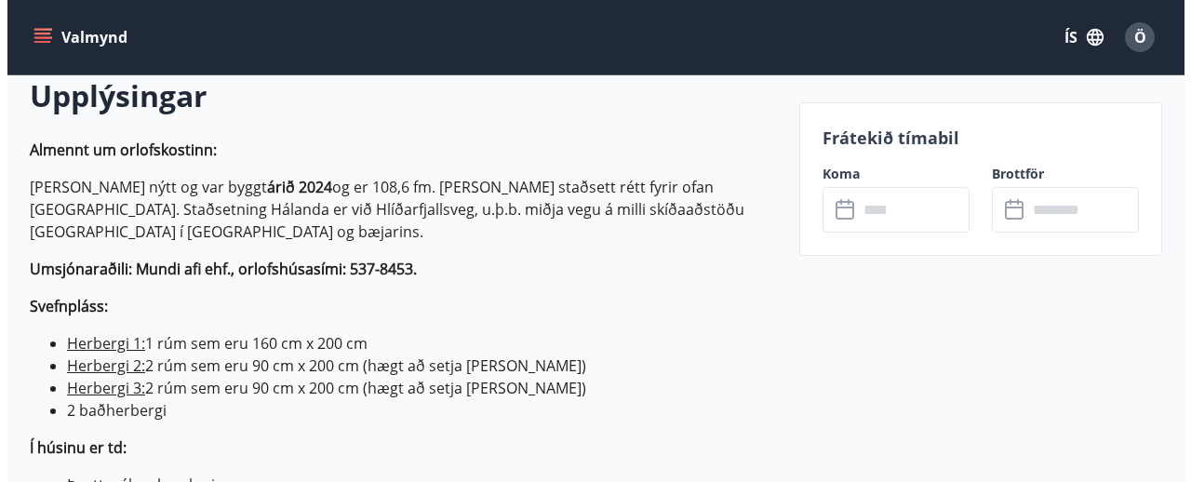
scroll to position [558, 0]
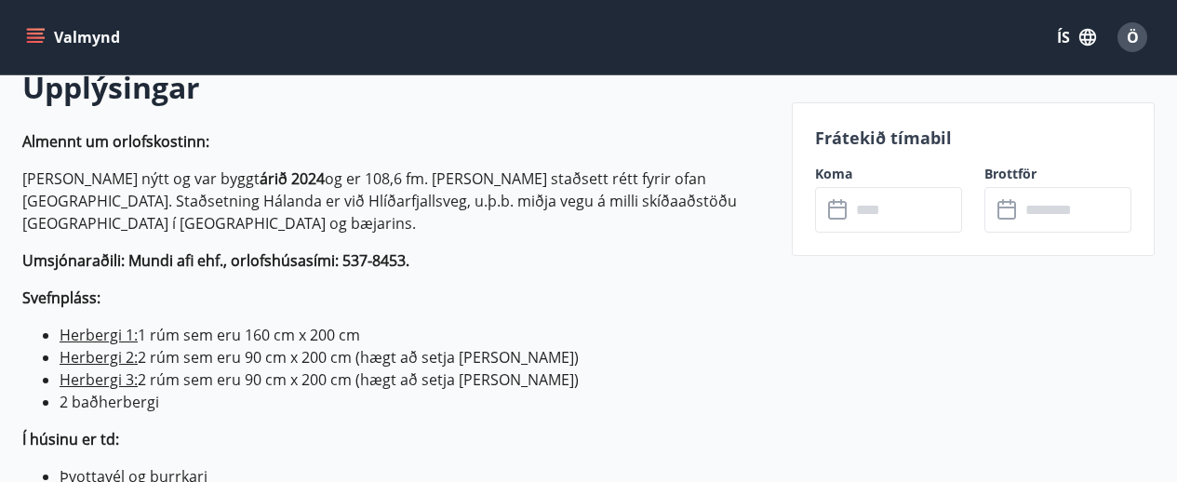
click at [875, 199] on input "text" at bounding box center [906, 210] width 112 height 46
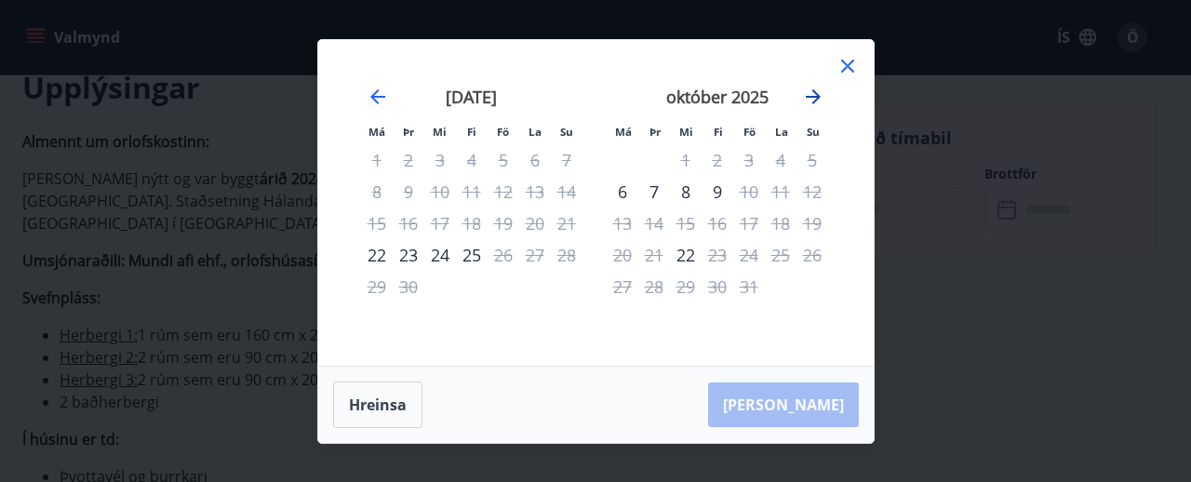
click at [810, 100] on icon "Move forward to switch to the next month." at bounding box center [813, 97] width 22 height 22
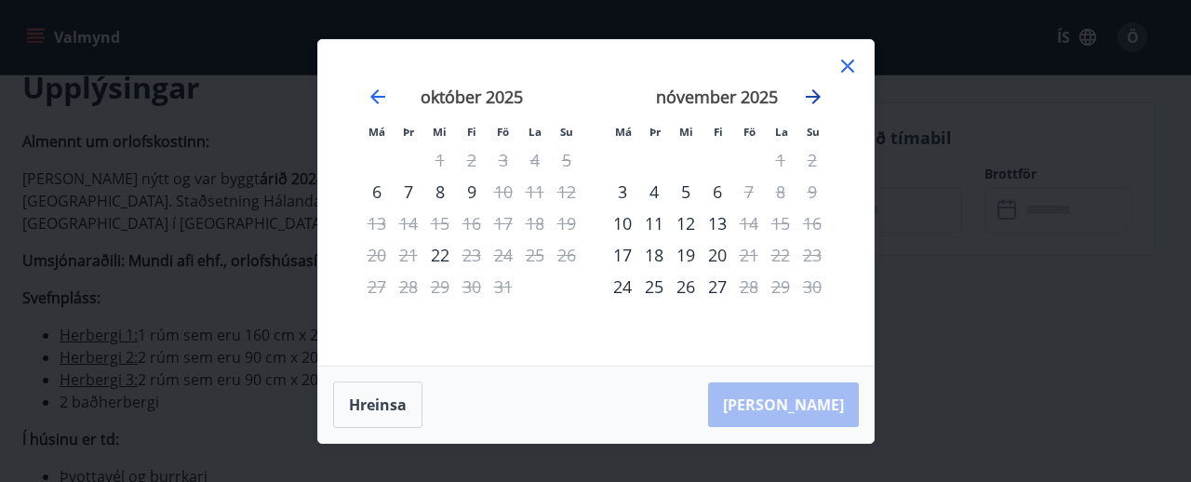
click at [810, 100] on icon "Move forward to switch to the next month." at bounding box center [813, 97] width 22 height 22
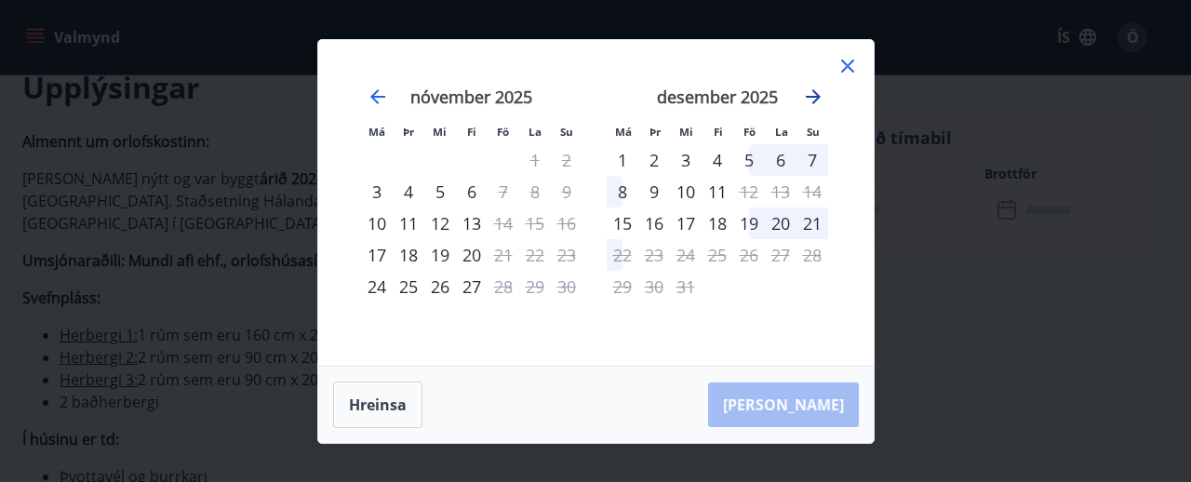
click at [811, 99] on icon "Move forward to switch to the next month." at bounding box center [813, 97] width 22 height 22
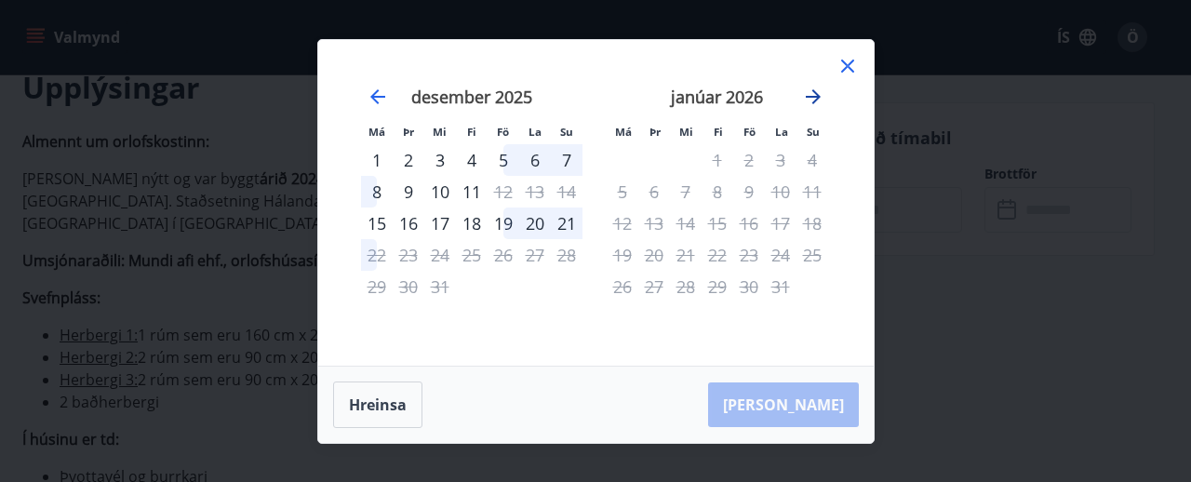
click at [811, 99] on icon "Move forward to switch to the next month." at bounding box center [813, 97] width 22 height 22
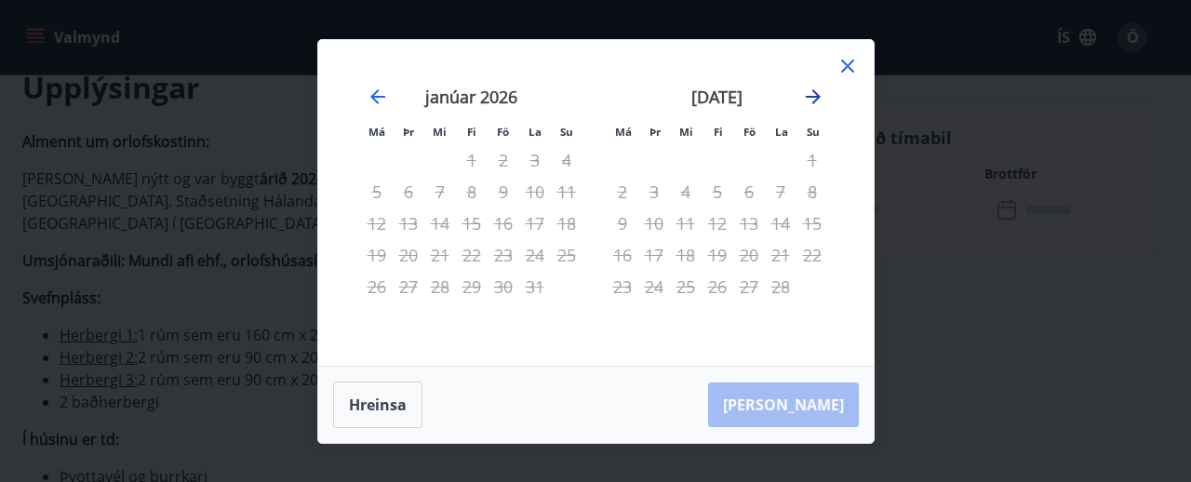
click at [811, 99] on icon "Move forward to switch to the next month." at bounding box center [813, 97] width 22 height 22
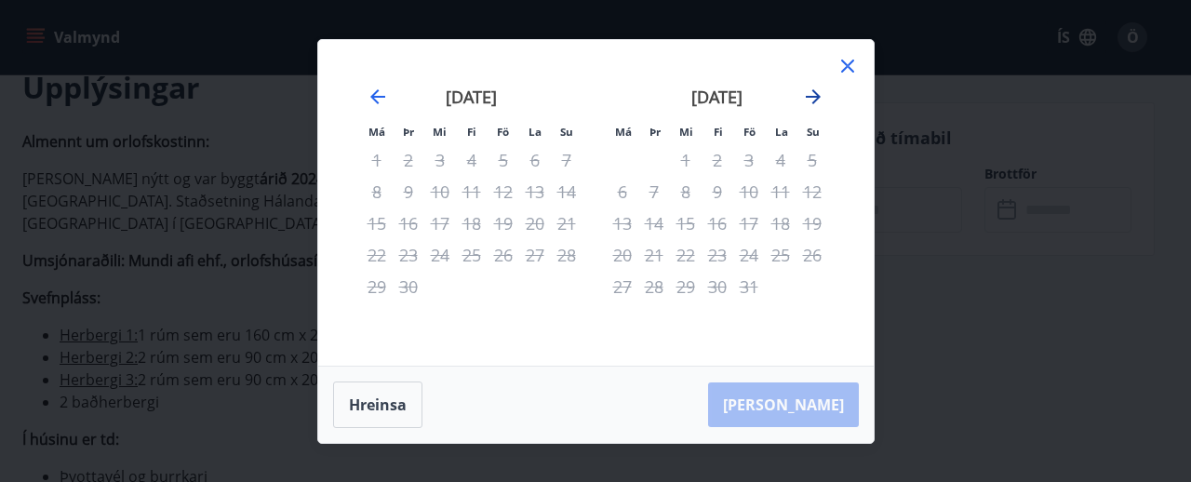
click at [811, 99] on icon "Move forward to switch to the next month." at bounding box center [813, 97] width 22 height 22
click at [383, 87] on icon "Move backward to switch to the previous month." at bounding box center [377, 97] width 22 height 22
click at [377, 91] on icon "Move backward to switch to the previous month." at bounding box center [377, 96] width 15 height 15
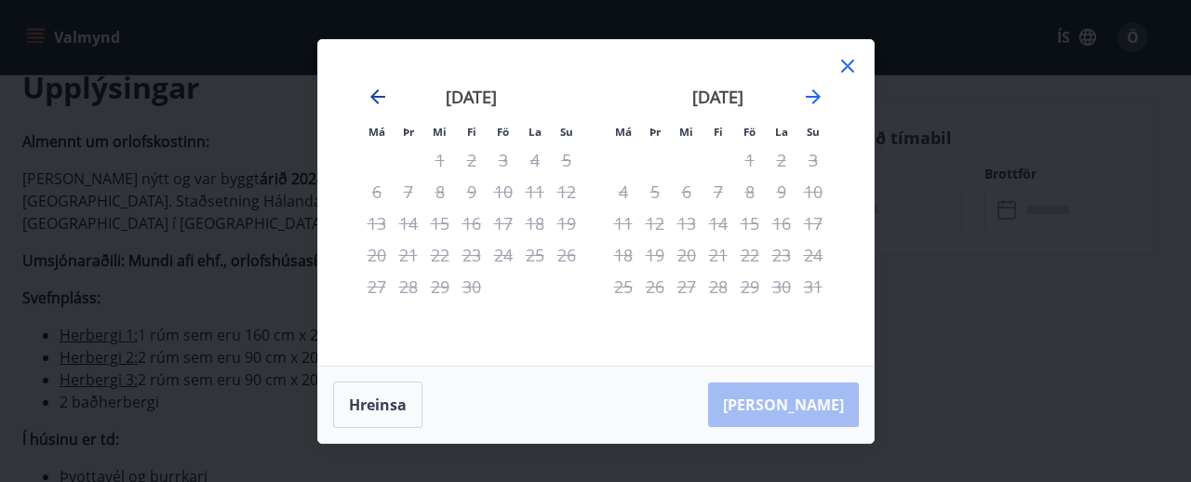
click at [377, 91] on icon "Move backward to switch to the previous month." at bounding box center [377, 96] width 15 height 15
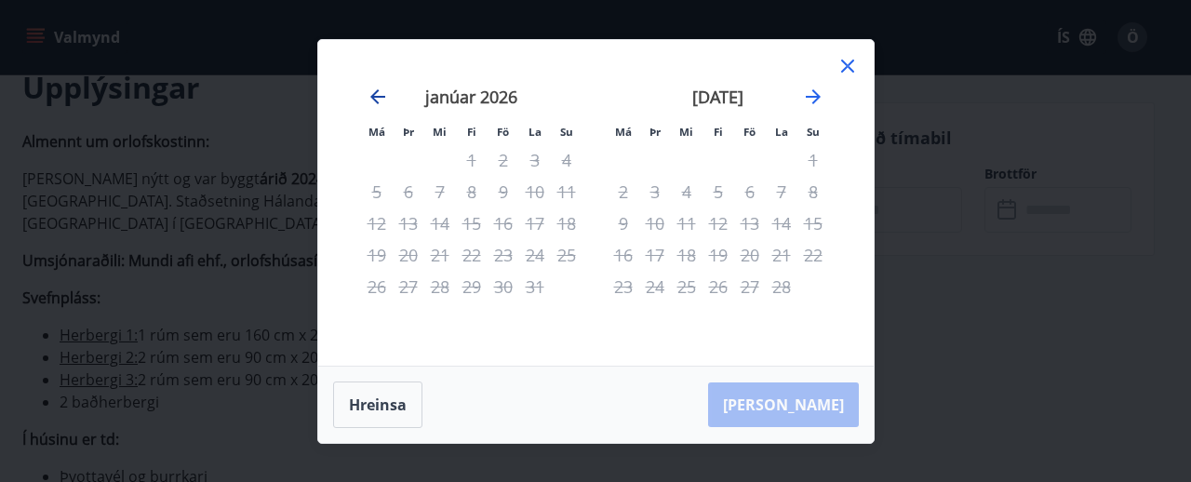
click at [377, 91] on icon "Move backward to switch to the previous month." at bounding box center [377, 96] width 15 height 15
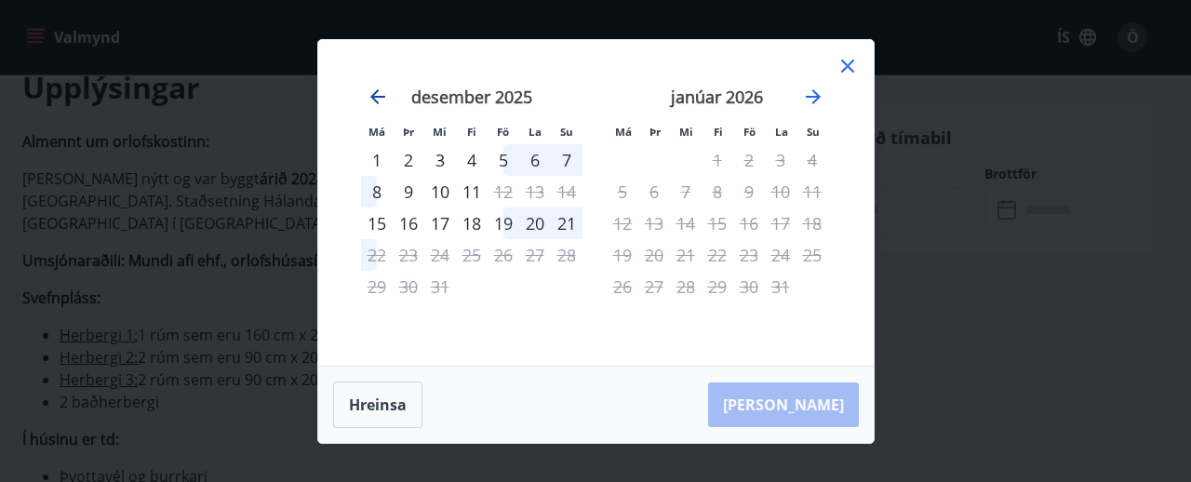
click at [377, 91] on icon "Move backward to switch to the previous month." at bounding box center [377, 96] width 15 height 15
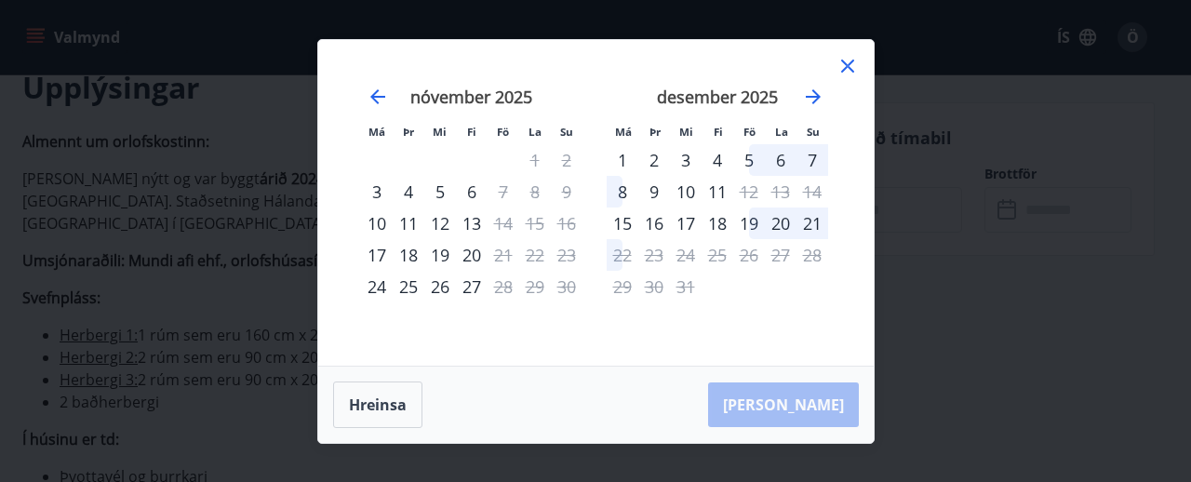
click at [744, 159] on div "5" at bounding box center [749, 160] width 32 height 32
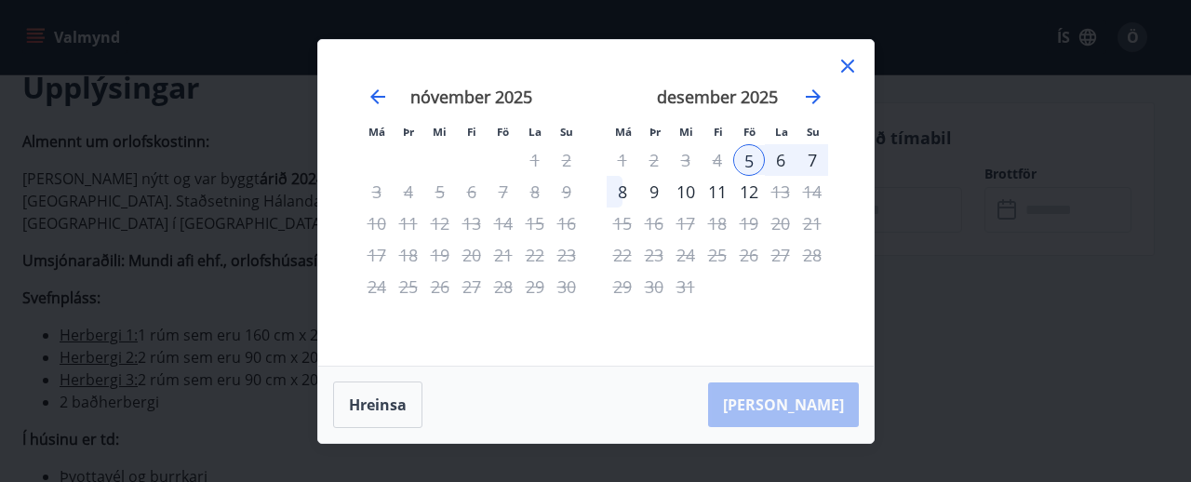
click at [619, 189] on div "8" at bounding box center [622, 192] width 32 height 32
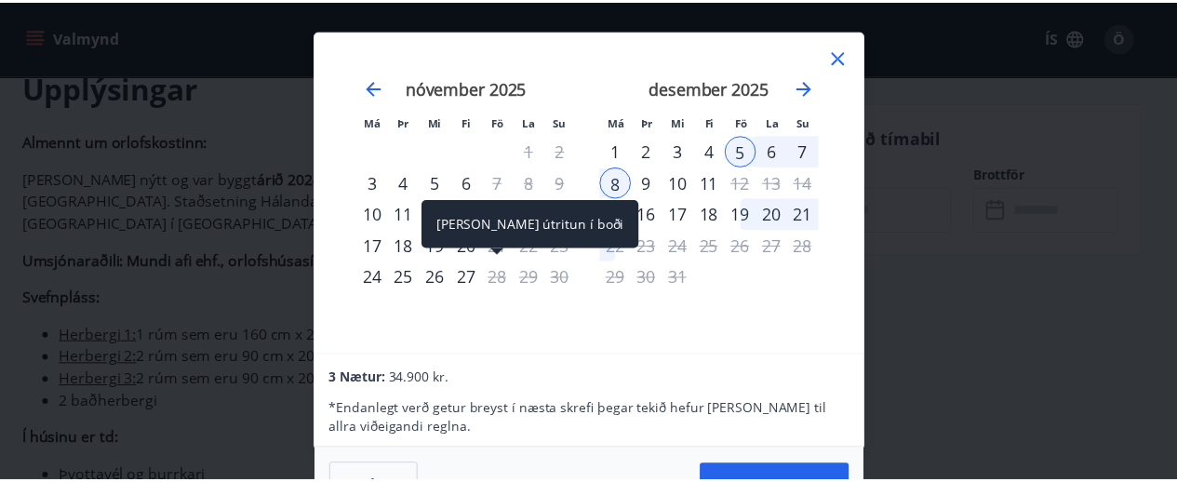
scroll to position [2, 0]
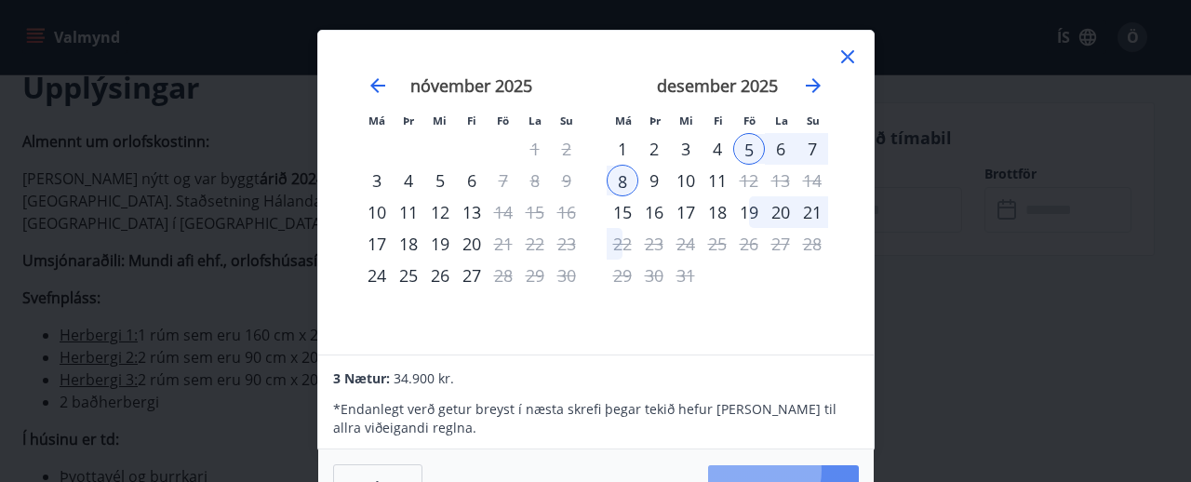
click at [816, 471] on button "[PERSON_NAME]" at bounding box center [783, 487] width 151 height 45
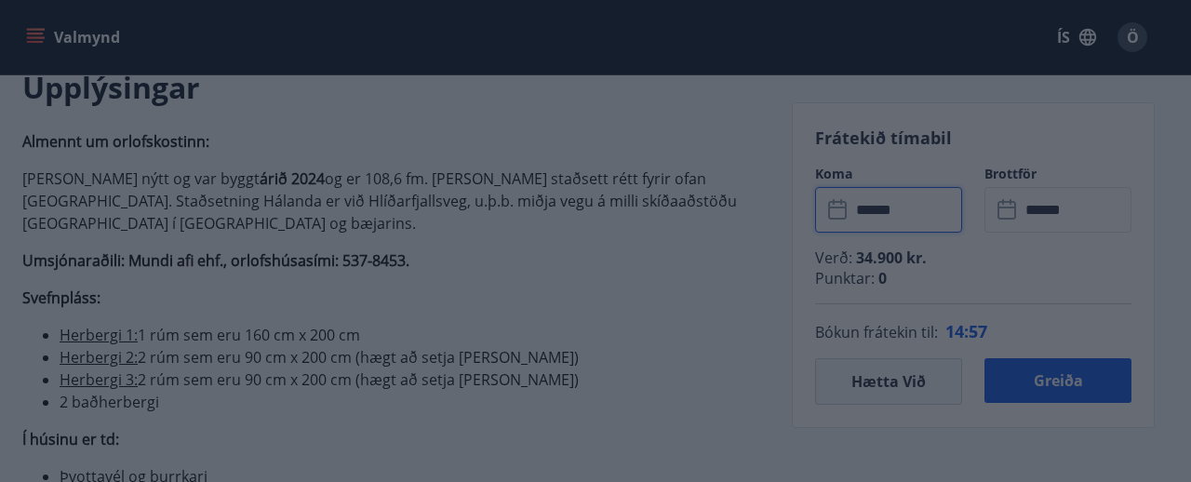
type input "******"
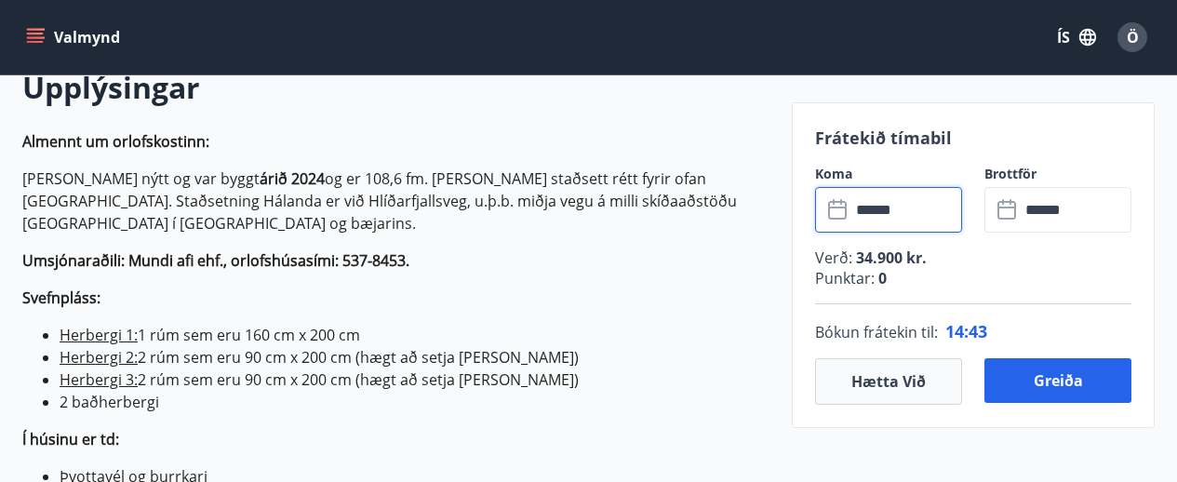
scroll to position [837, 0]
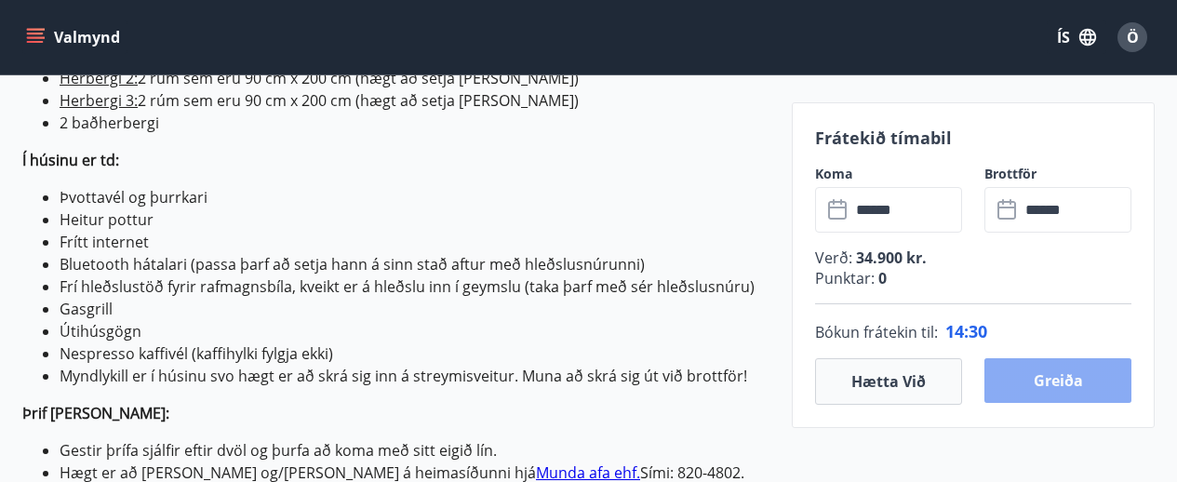
click at [1050, 382] on button "Greiða" at bounding box center [1057, 380] width 147 height 45
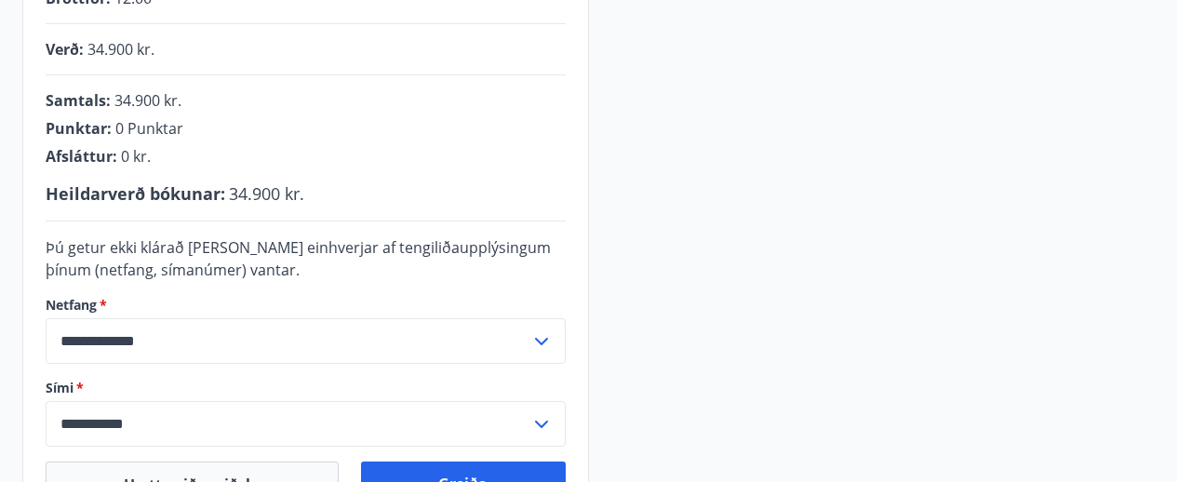
scroll to position [724, 0]
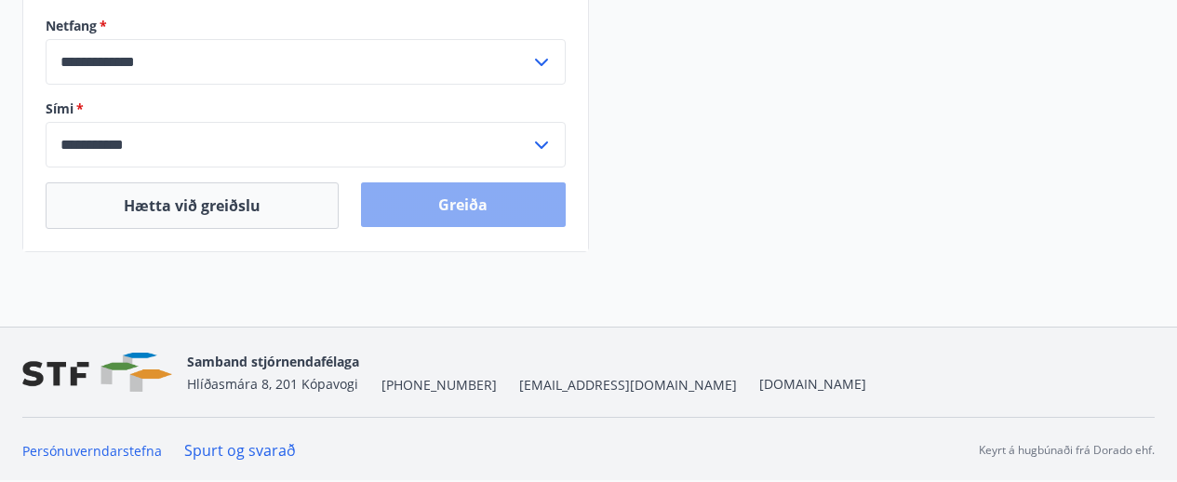
click at [455, 200] on button "Greiða" at bounding box center [463, 204] width 204 height 45
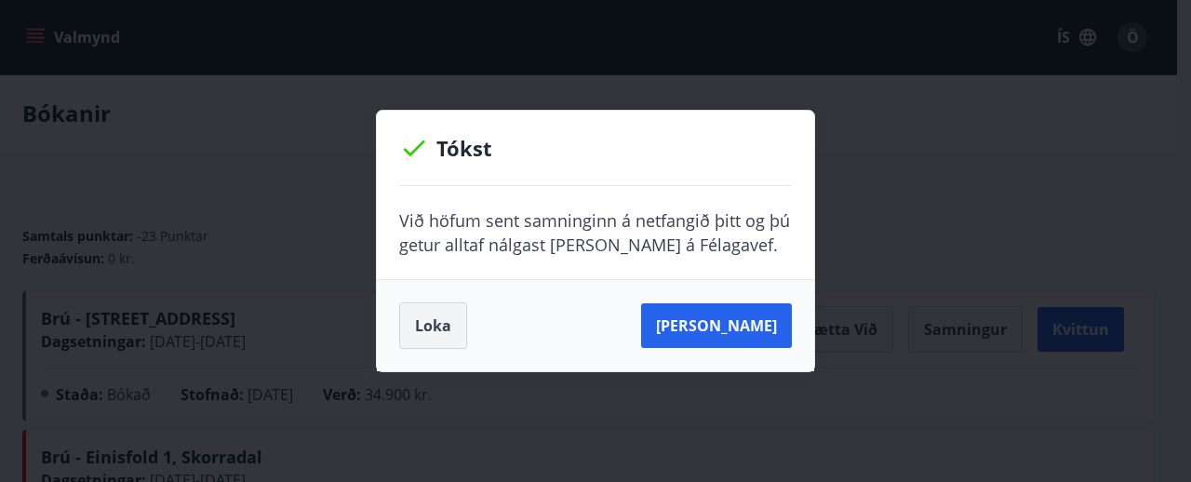
click at [434, 325] on button "Loka" at bounding box center [433, 325] width 68 height 47
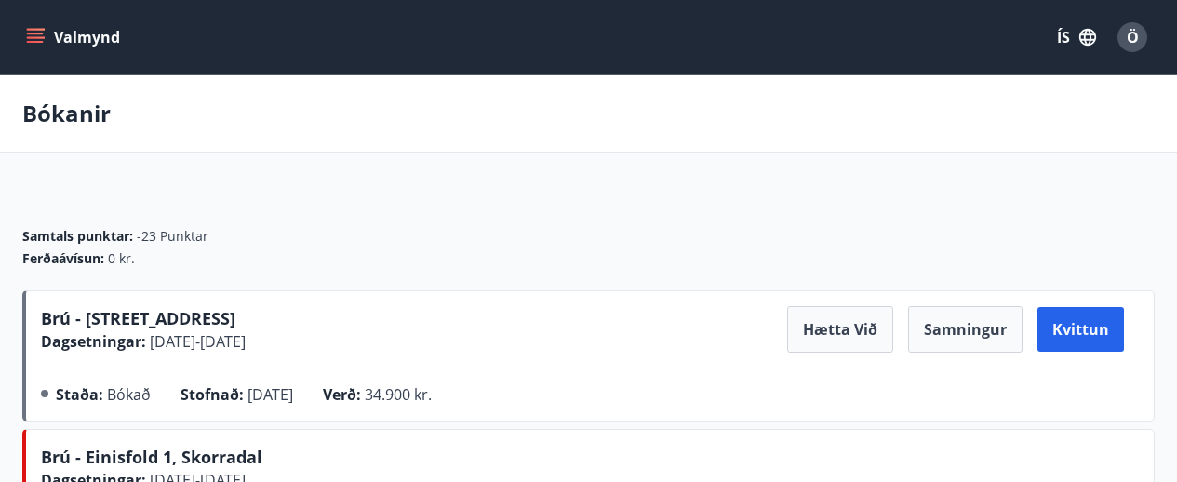
click at [38, 34] on icon "menu" at bounding box center [35, 37] width 19 height 19
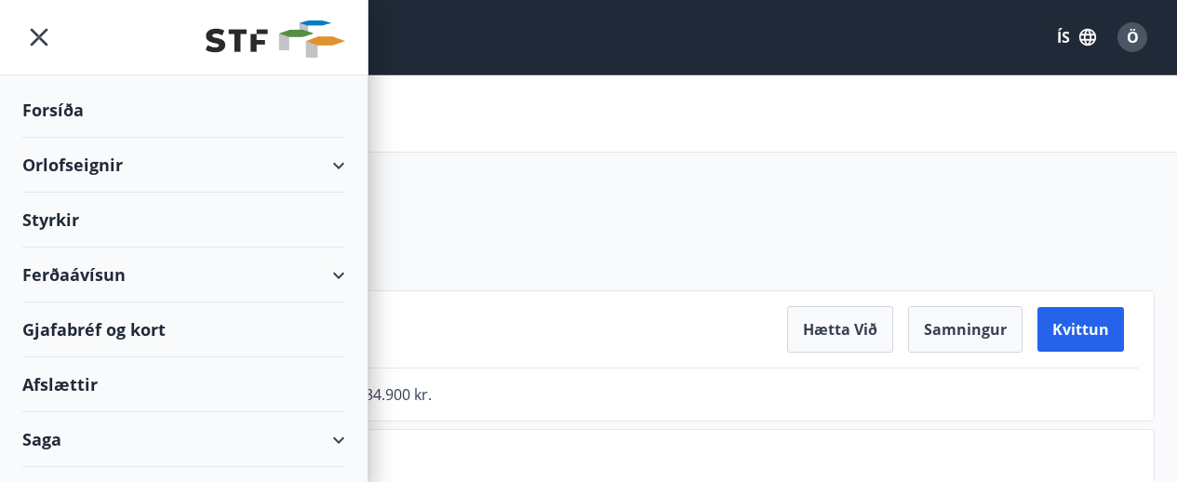
click at [317, 166] on div "Orlofseignir" at bounding box center [183, 165] width 323 height 55
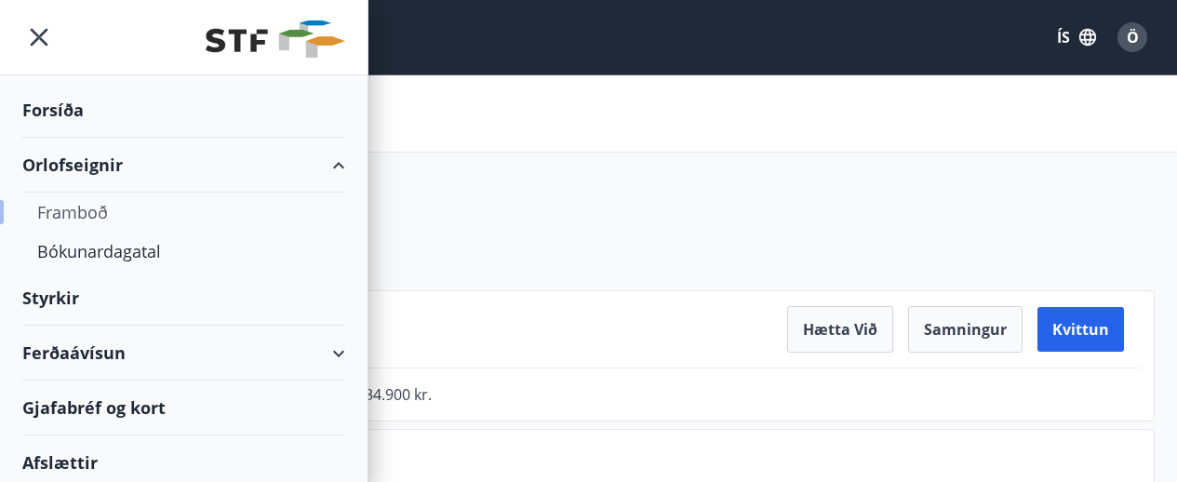
click at [82, 211] on div "Framboð" at bounding box center [183, 212] width 293 height 39
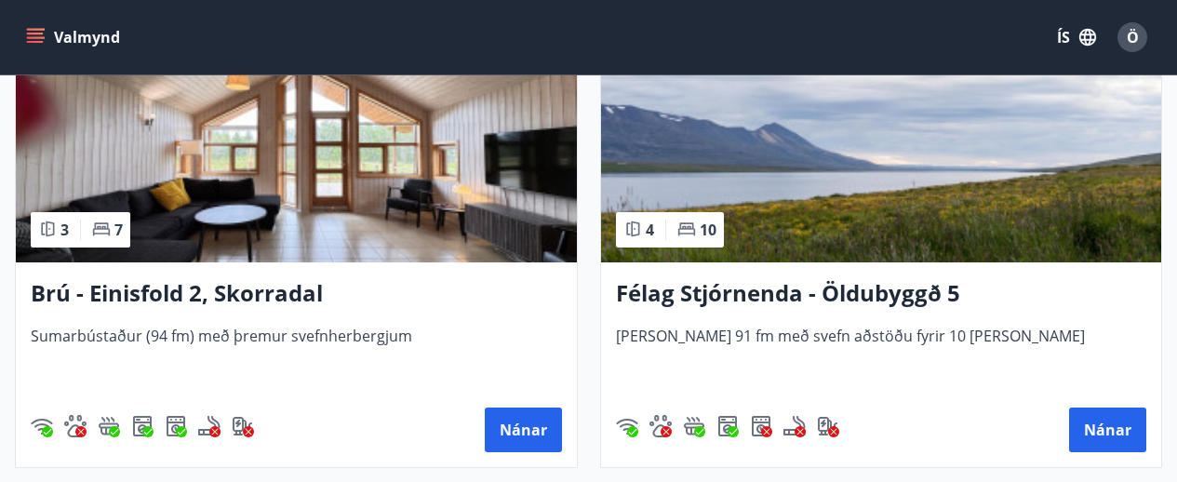
scroll to position [1953, 0]
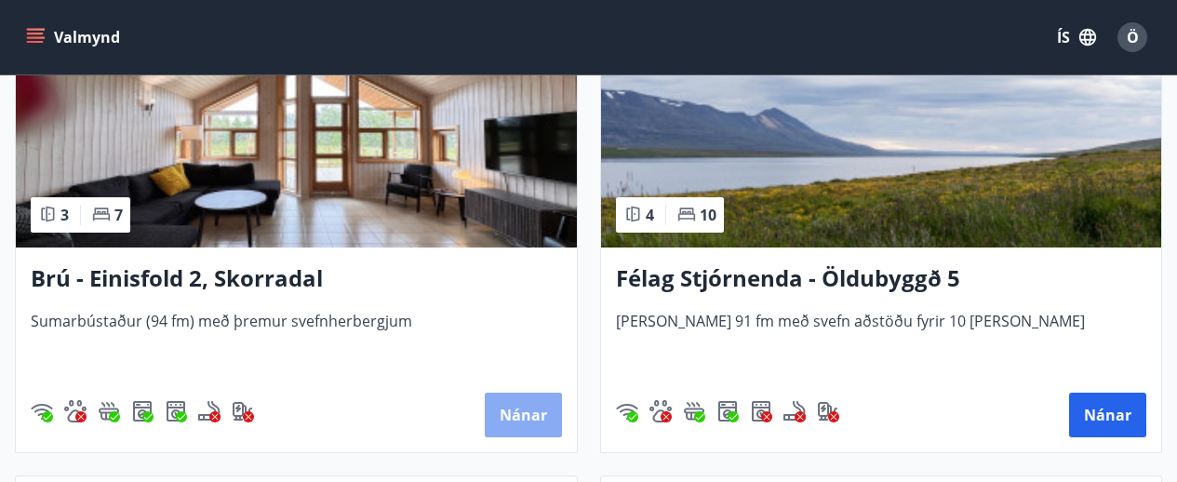
click at [526, 410] on button "Nánar" at bounding box center [523, 415] width 77 height 45
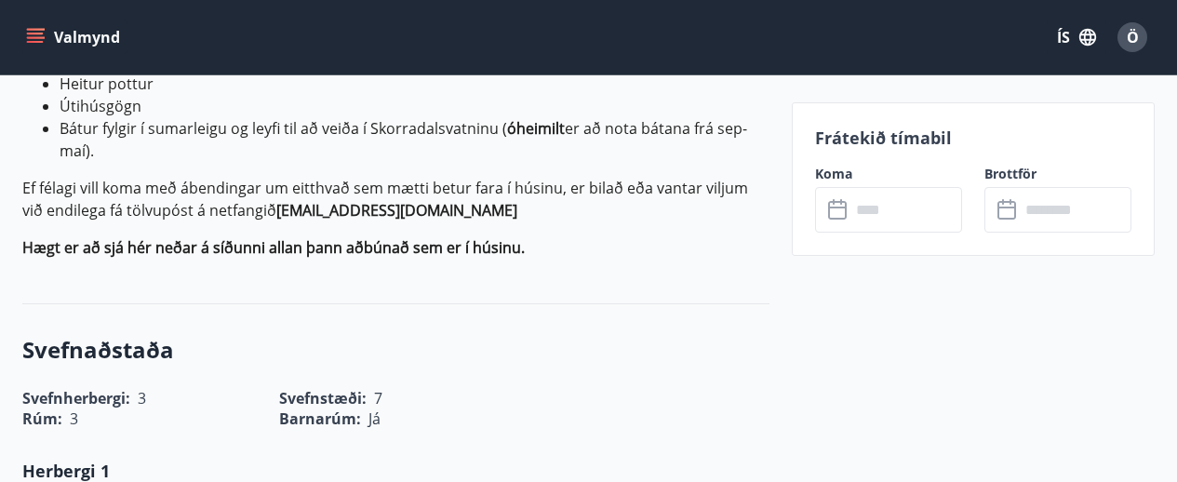
scroll to position [459, 0]
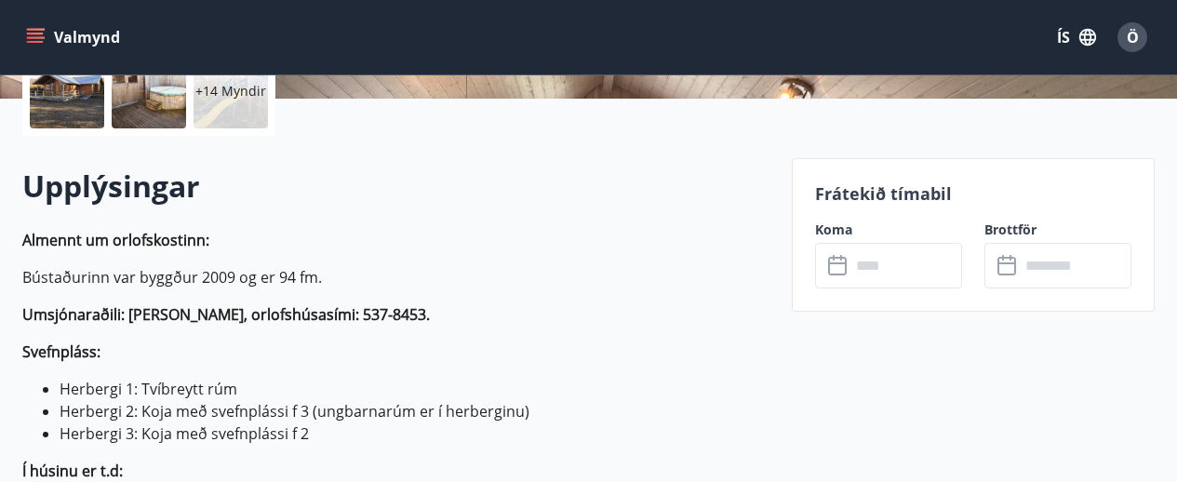
click at [883, 270] on input "text" at bounding box center [906, 266] width 112 height 46
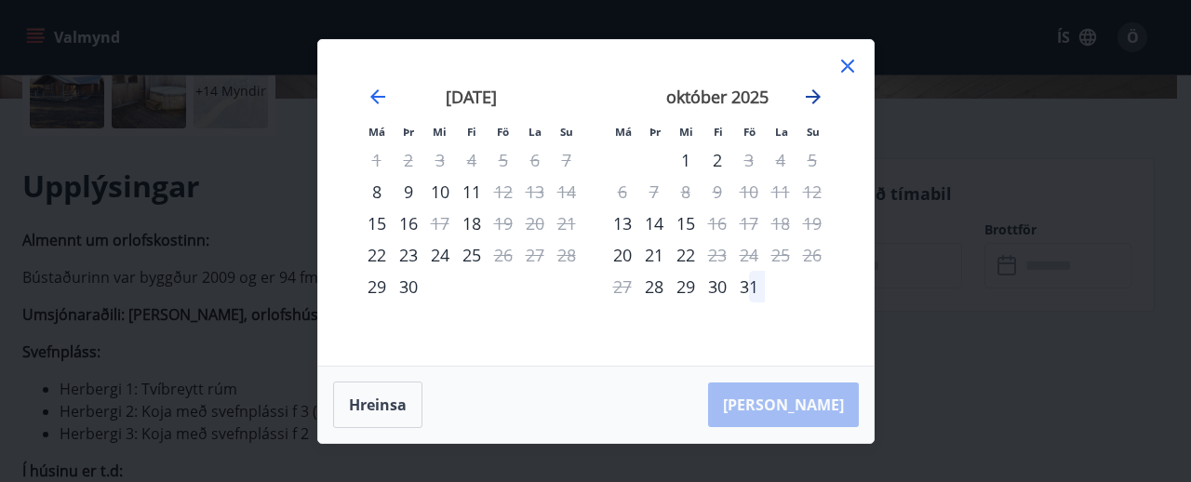
click at [819, 97] on icon "Move forward to switch to the next month." at bounding box center [813, 97] width 22 height 22
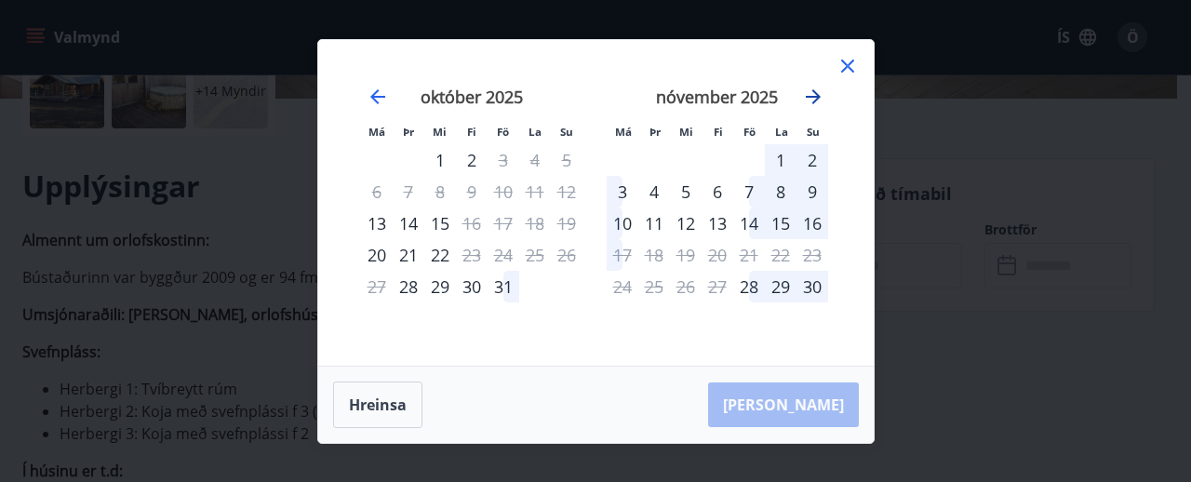
click at [817, 94] on icon "Move forward to switch to the next month." at bounding box center [812, 96] width 15 height 15
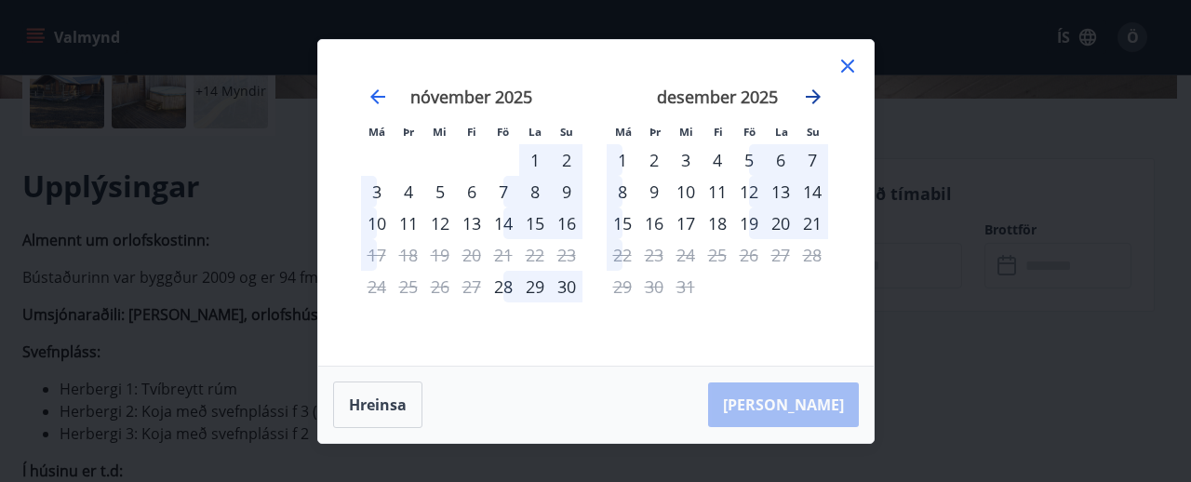
click at [817, 94] on icon "Move forward to switch to the next month." at bounding box center [812, 96] width 15 height 15
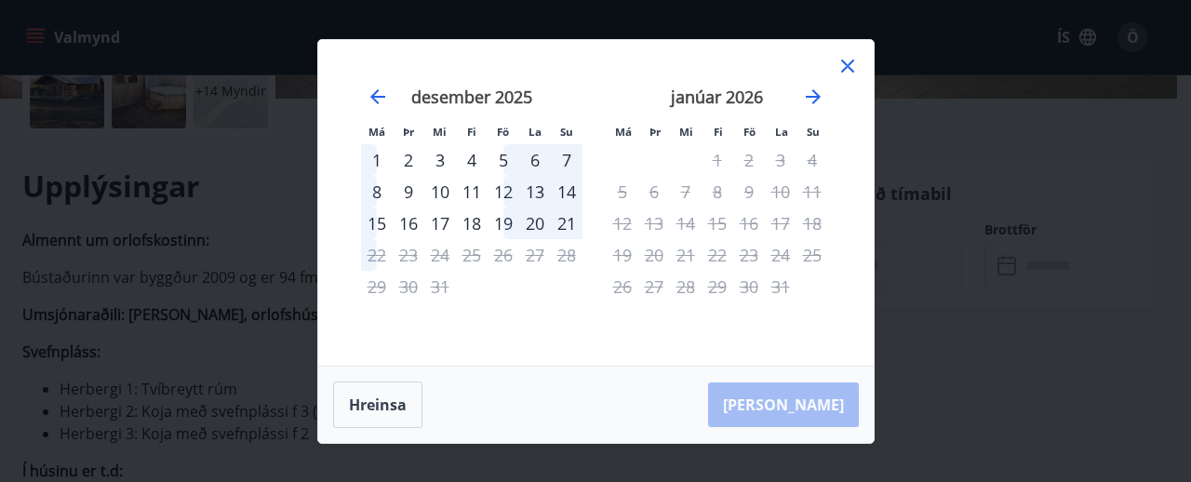
click at [843, 70] on icon at bounding box center [847, 66] width 13 height 13
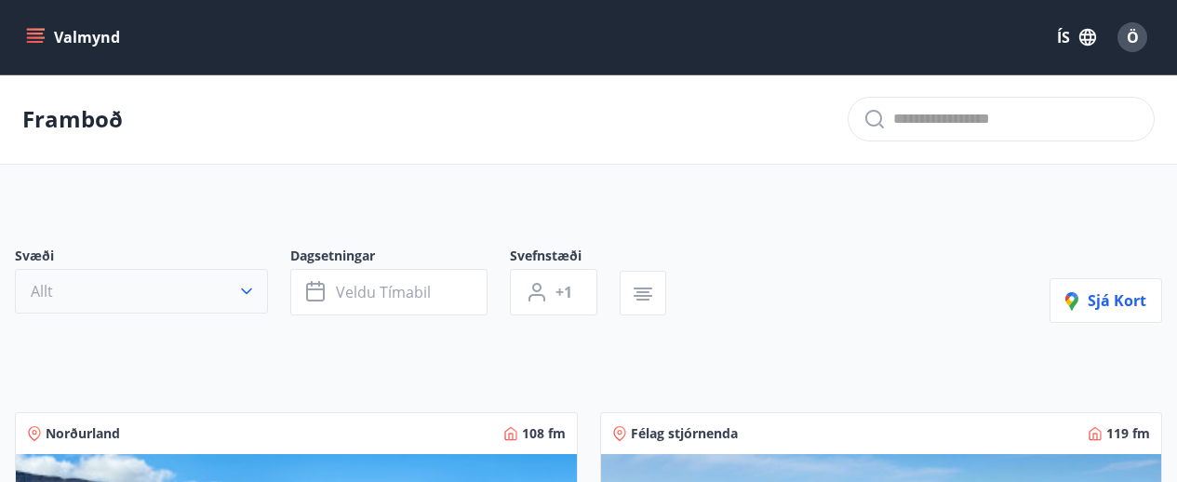
click at [246, 290] on icon "button" at bounding box center [246, 291] width 19 height 19
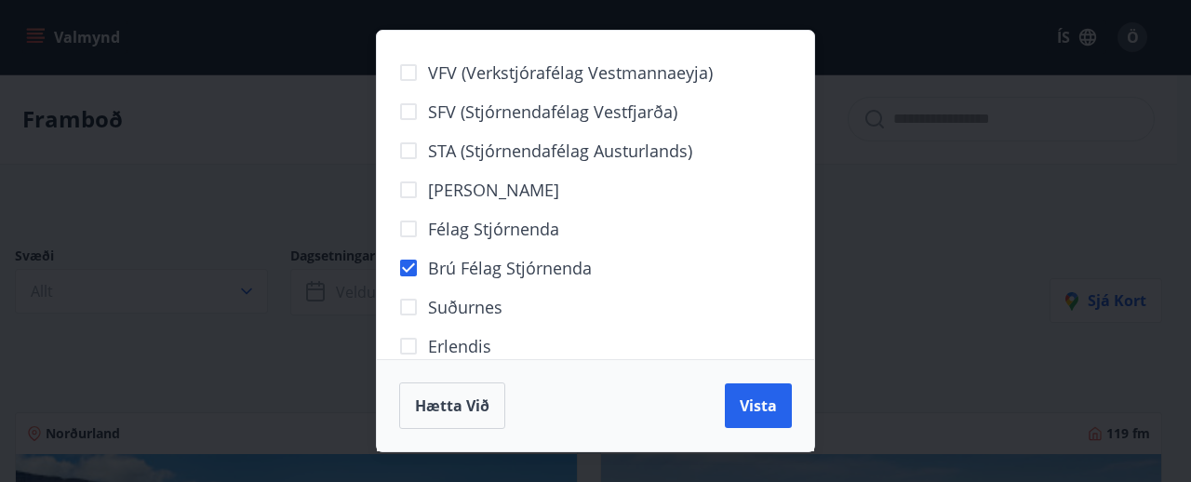
drag, startPoint x: 755, startPoint y: 403, endPoint x: 503, endPoint y: 218, distance: 312.7
click at [755, 402] on span "Vista" at bounding box center [757, 405] width 37 height 20
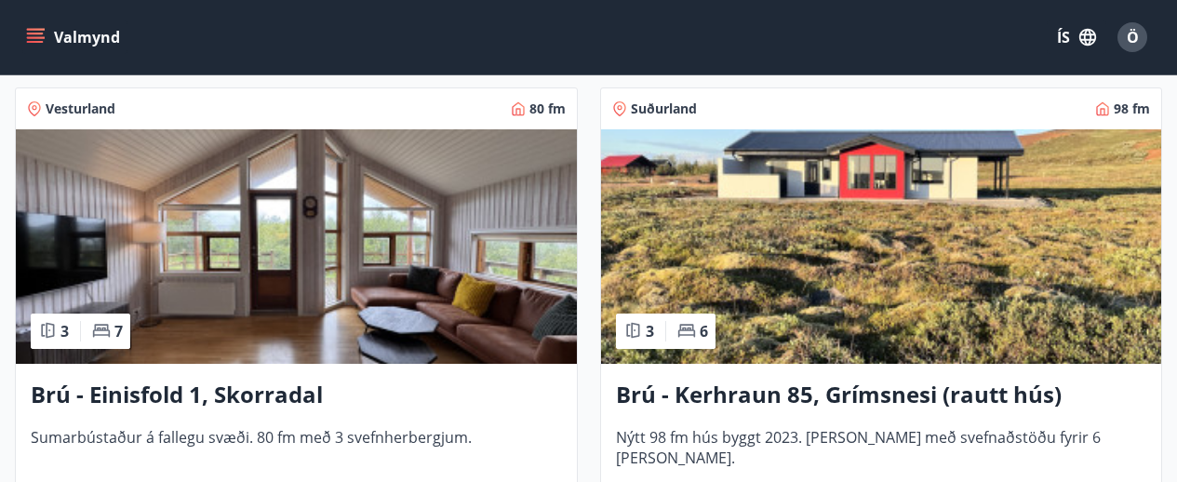
scroll to position [1657, 0]
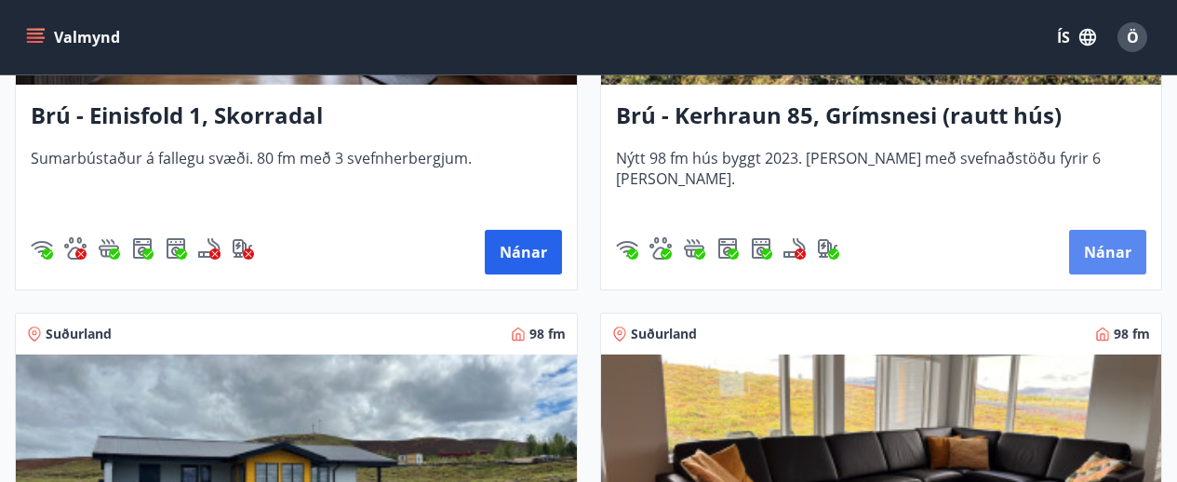
click at [1112, 251] on button "Nánar" at bounding box center [1107, 252] width 77 height 45
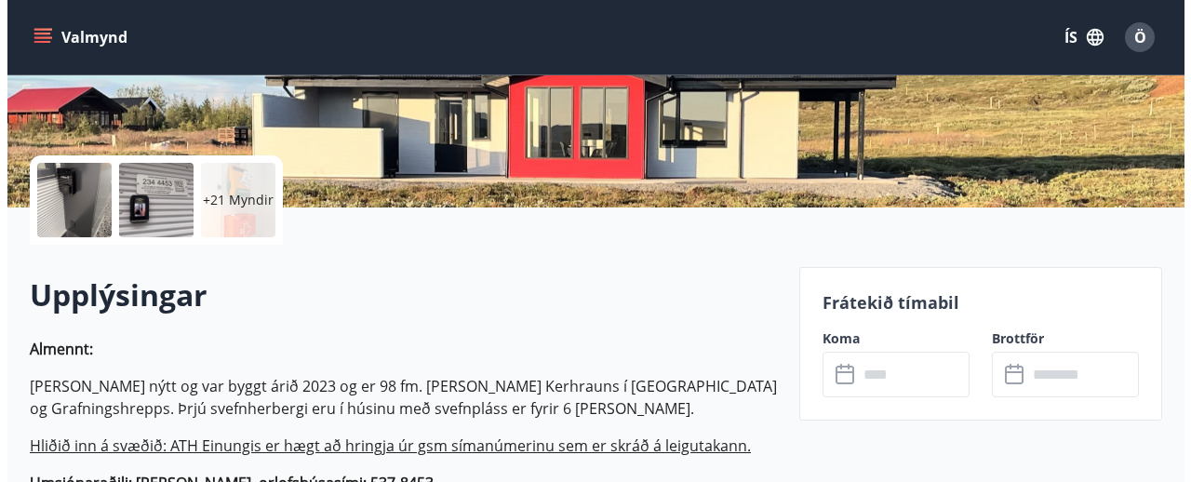
scroll to position [558, 0]
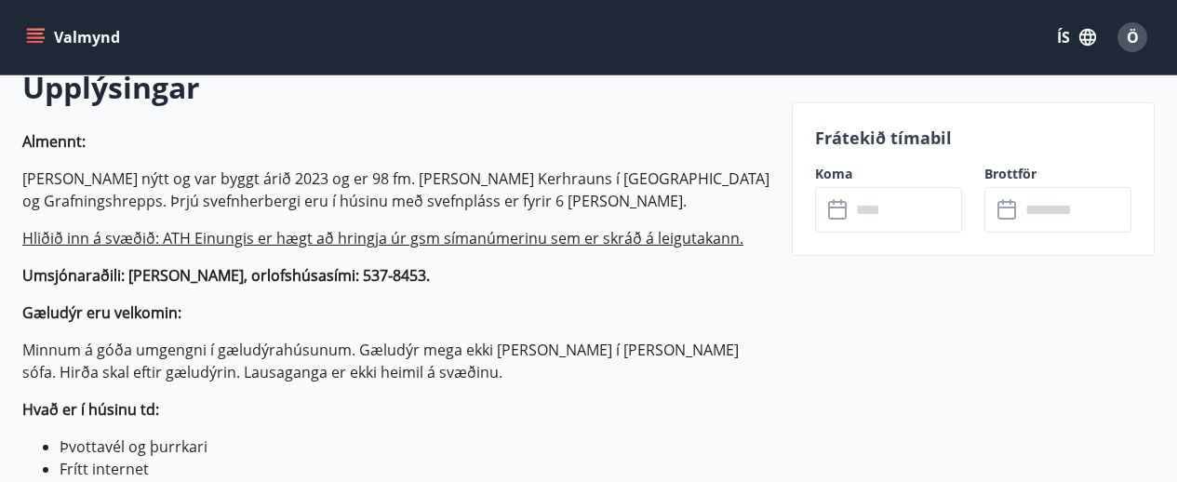
click at [903, 213] on input "text" at bounding box center [906, 210] width 112 height 46
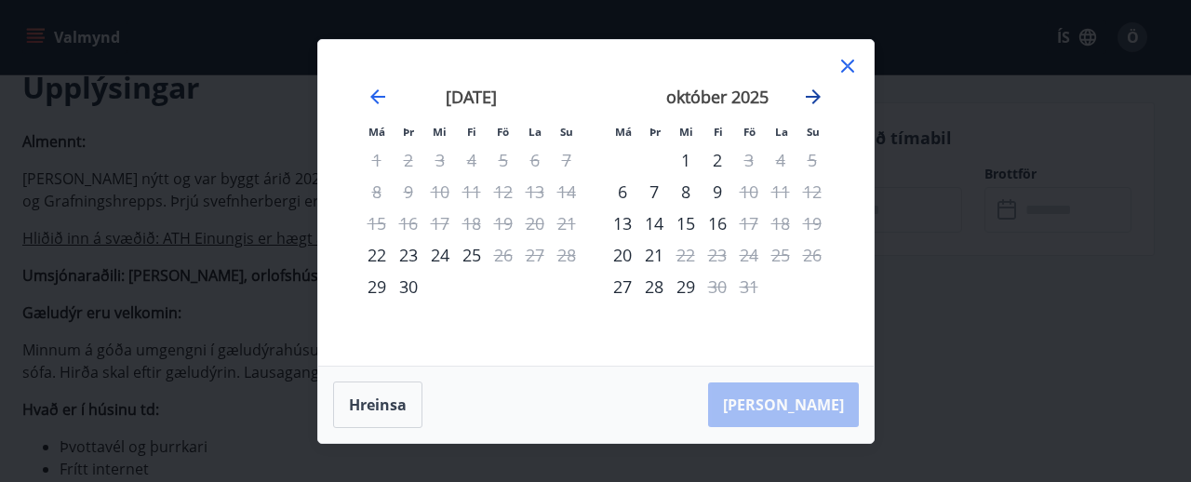
click at [815, 99] on icon "Move forward to switch to the next month." at bounding box center [812, 96] width 15 height 15
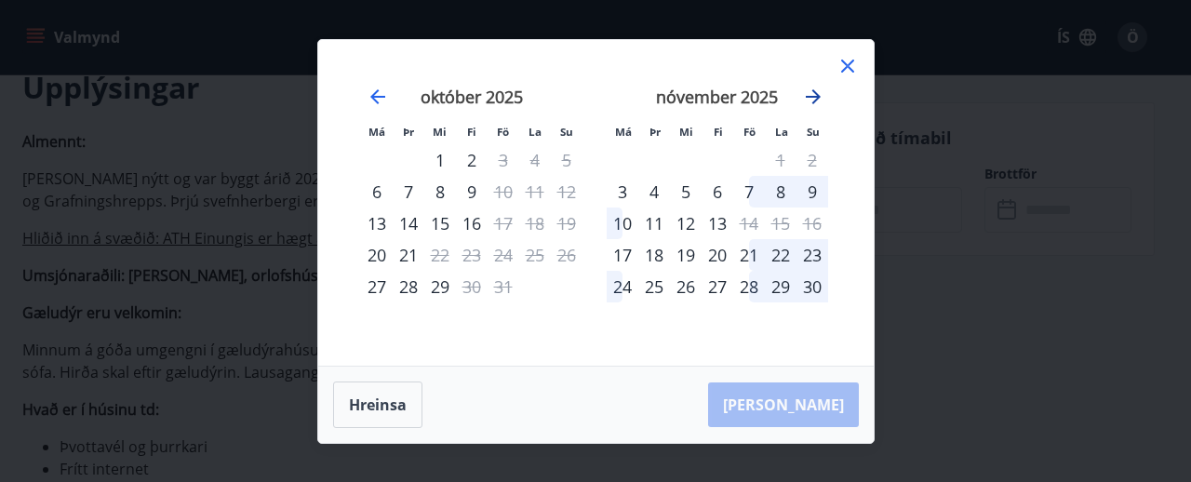
click at [815, 99] on icon "Move forward to switch to the next month." at bounding box center [812, 96] width 15 height 15
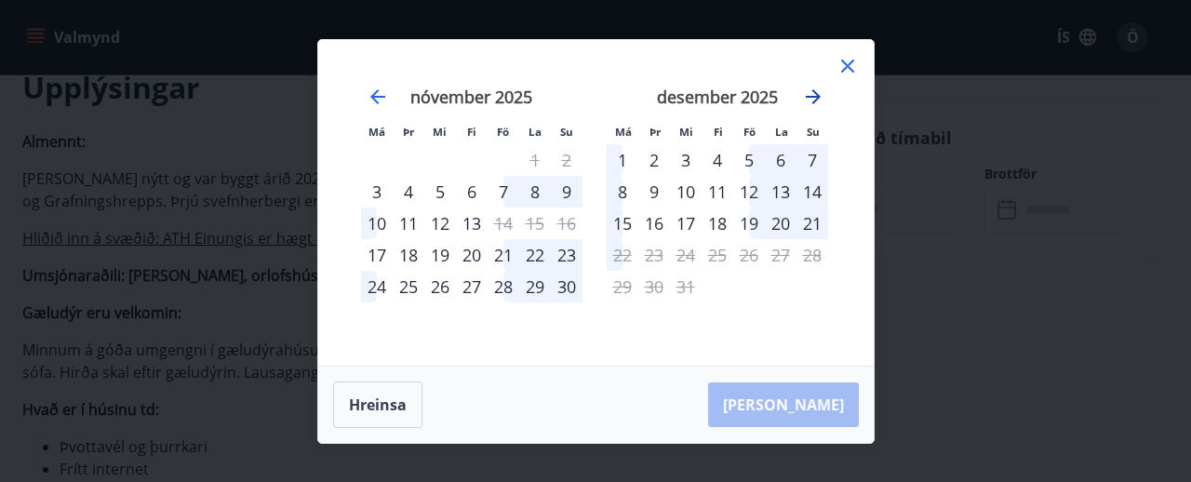
click at [815, 99] on icon "Move forward to switch to the next month." at bounding box center [812, 96] width 15 height 15
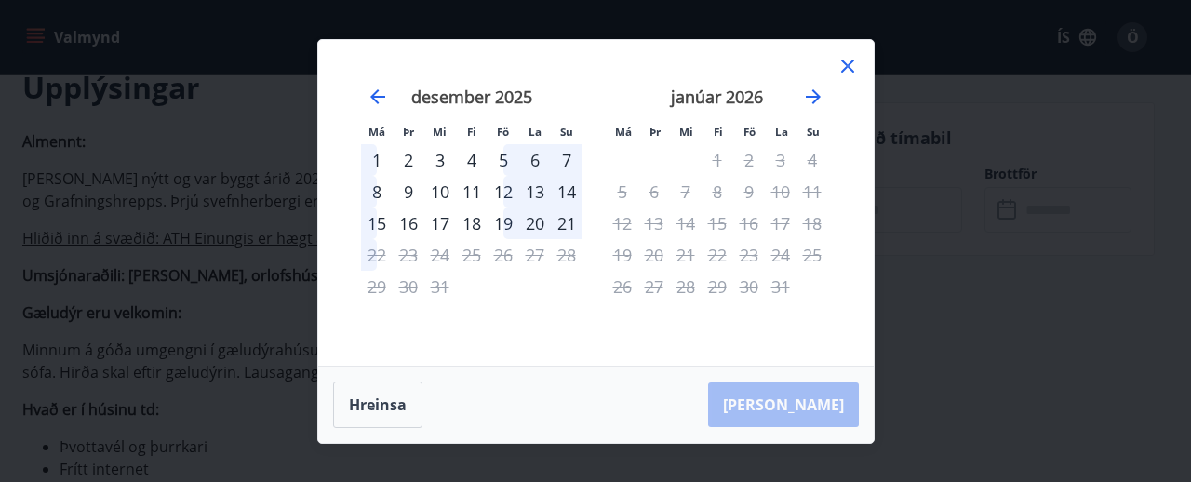
click at [851, 72] on icon at bounding box center [847, 66] width 22 height 22
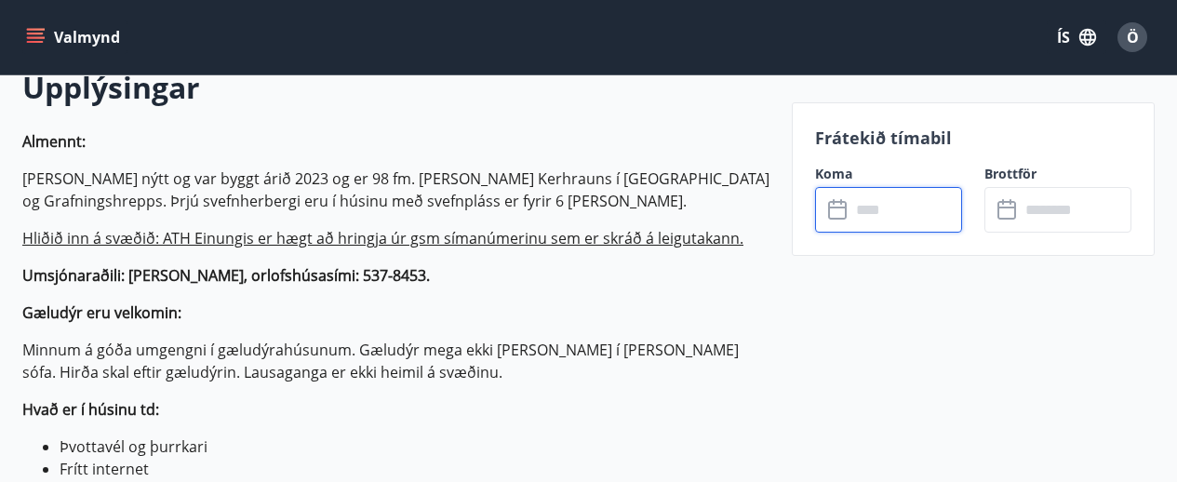
click at [1136, 33] on span "Ö" at bounding box center [1132, 37] width 12 height 20
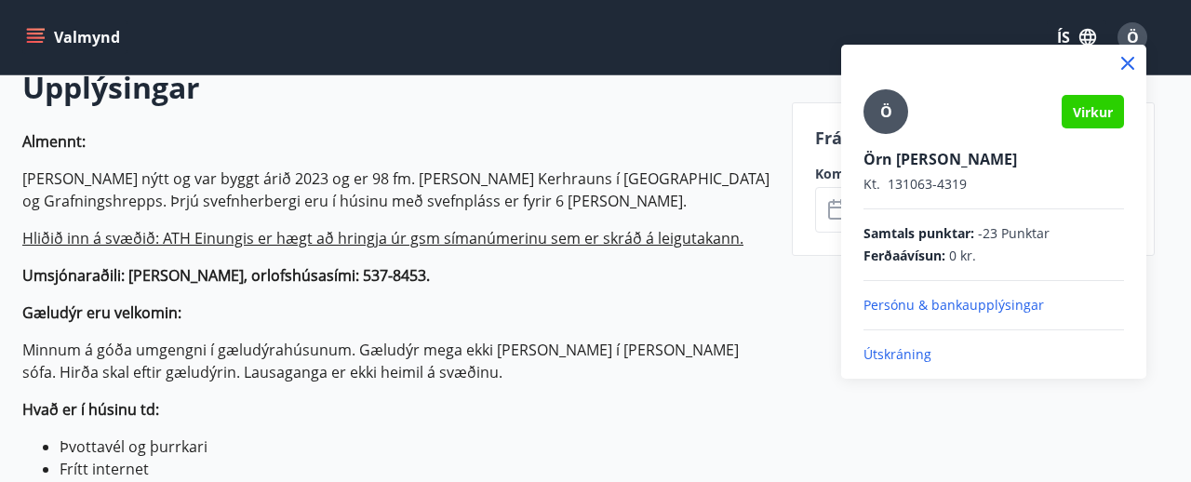
drag, startPoint x: 867, startPoint y: 348, endPoint x: 872, endPoint y: 339, distance: 9.6
click at [869, 346] on p "Útskráning" at bounding box center [993, 354] width 260 height 19
